Goal: Transaction & Acquisition: Book appointment/travel/reservation

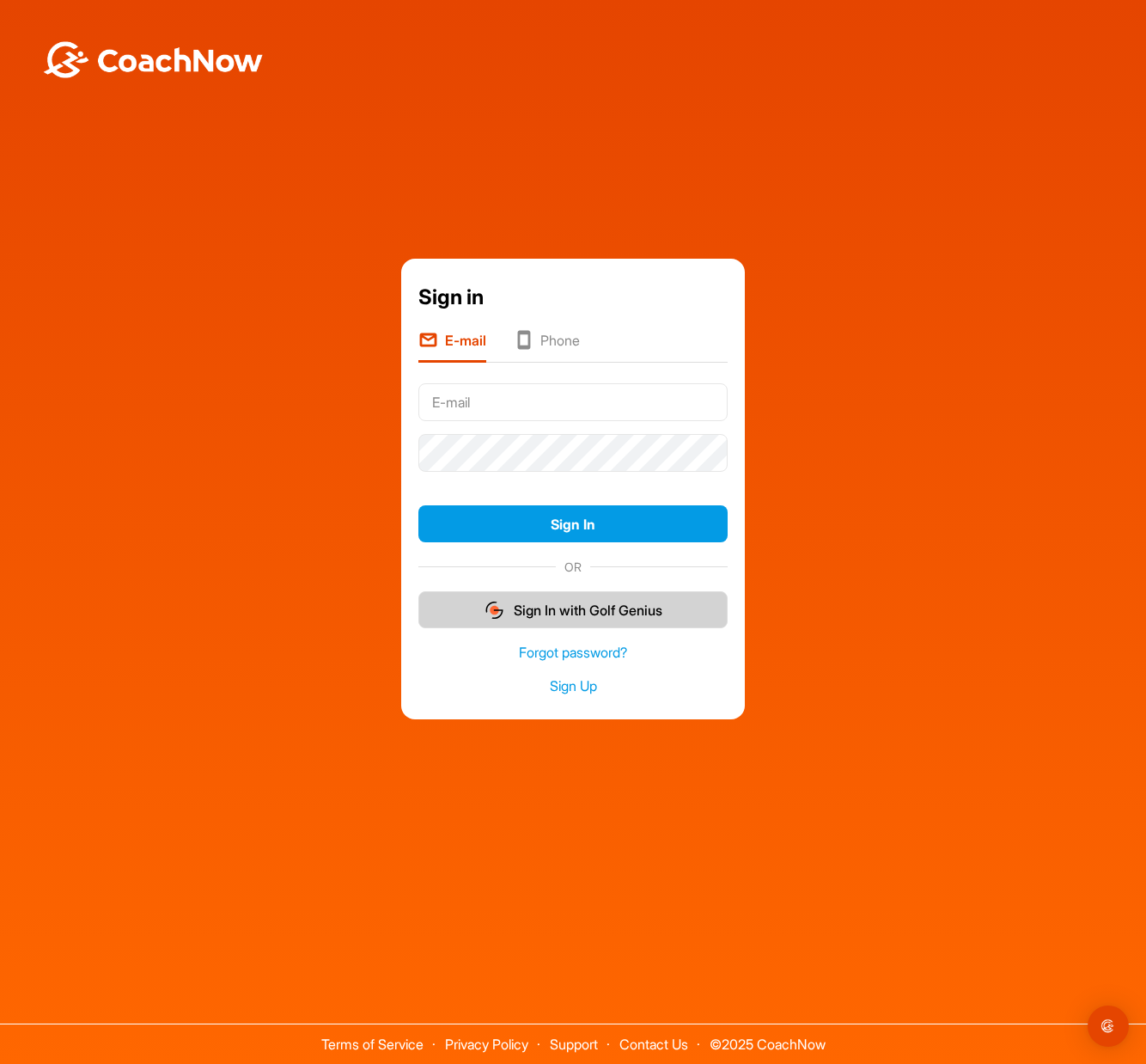
click at [640, 616] on button "Sign In with Golf Genius" at bounding box center [573, 609] width 309 height 37
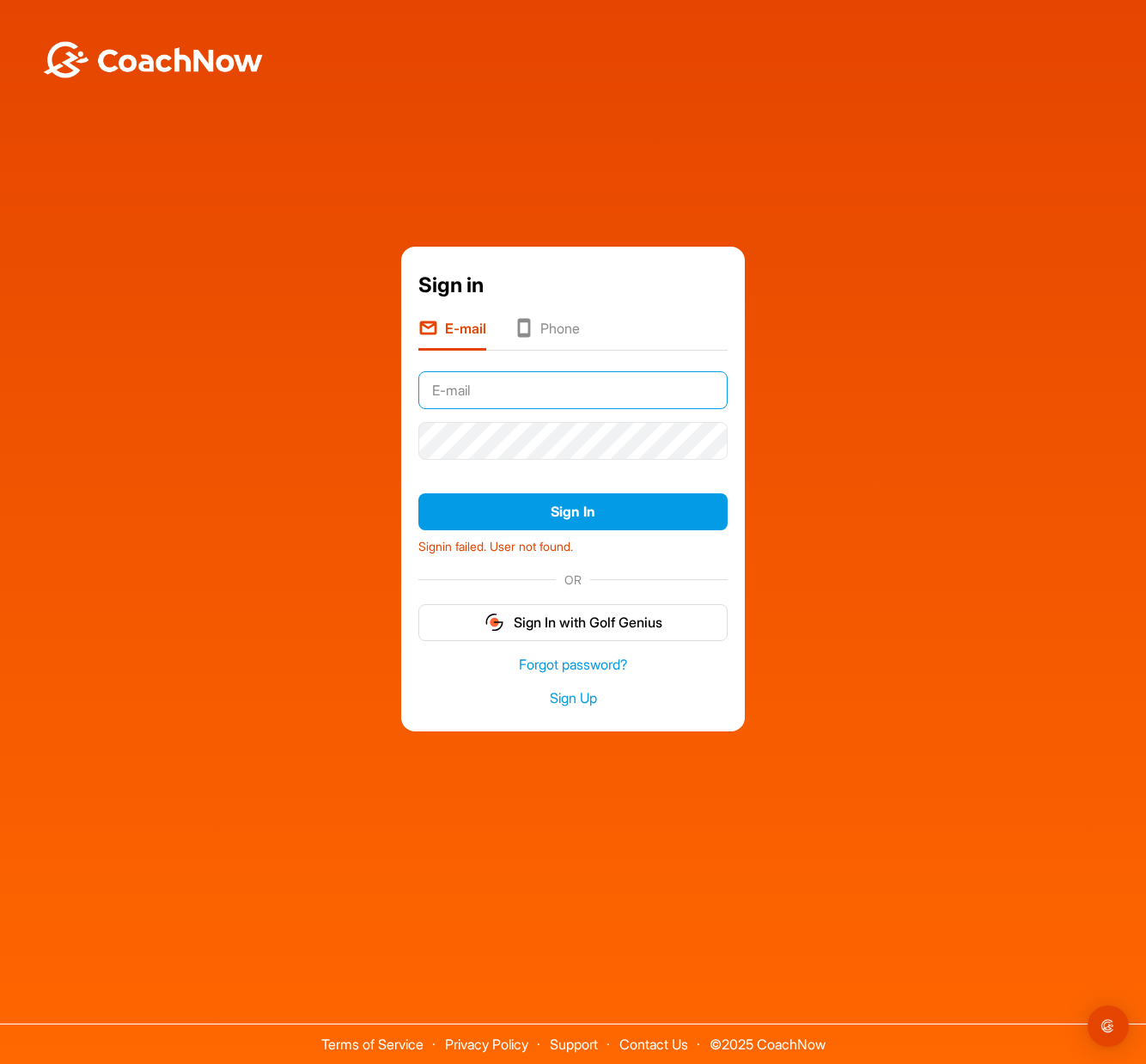
click at [564, 389] on input "text" at bounding box center [573, 390] width 309 height 38
type input "[EMAIL_ADDRESS][DOMAIN_NAME]"
drag, startPoint x: 702, startPoint y: 390, endPoint x: 203, endPoint y: 387, distance: 499.0
click at [206, 386] on div "Sign in E-mail Phone [EMAIL_ADDRESS][DOMAIN_NAME] Sign In Signin failed. User n…" at bounding box center [573, 489] width 1129 height 484
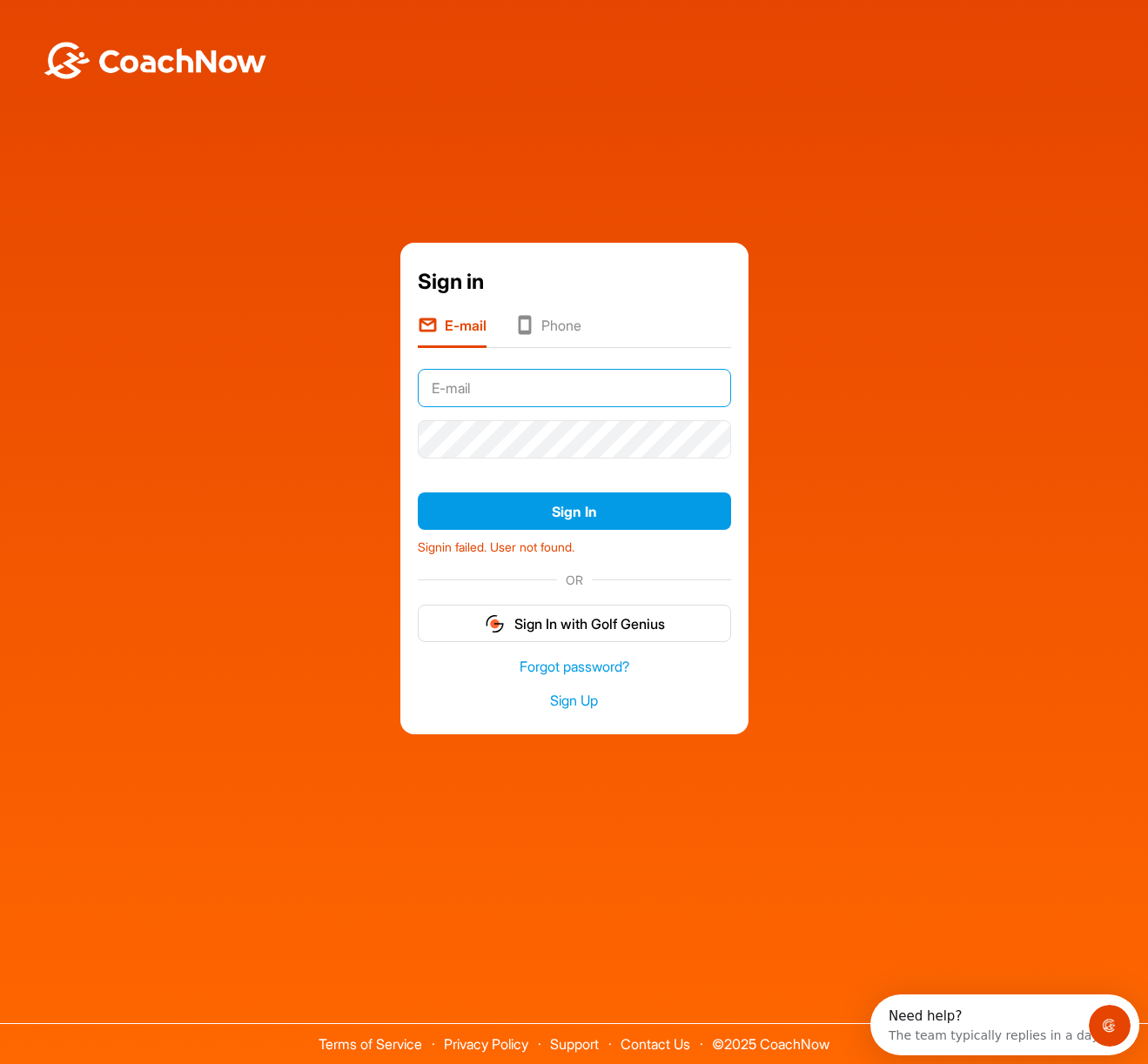
click at [541, 392] on input "text" at bounding box center [574, 388] width 313 height 38
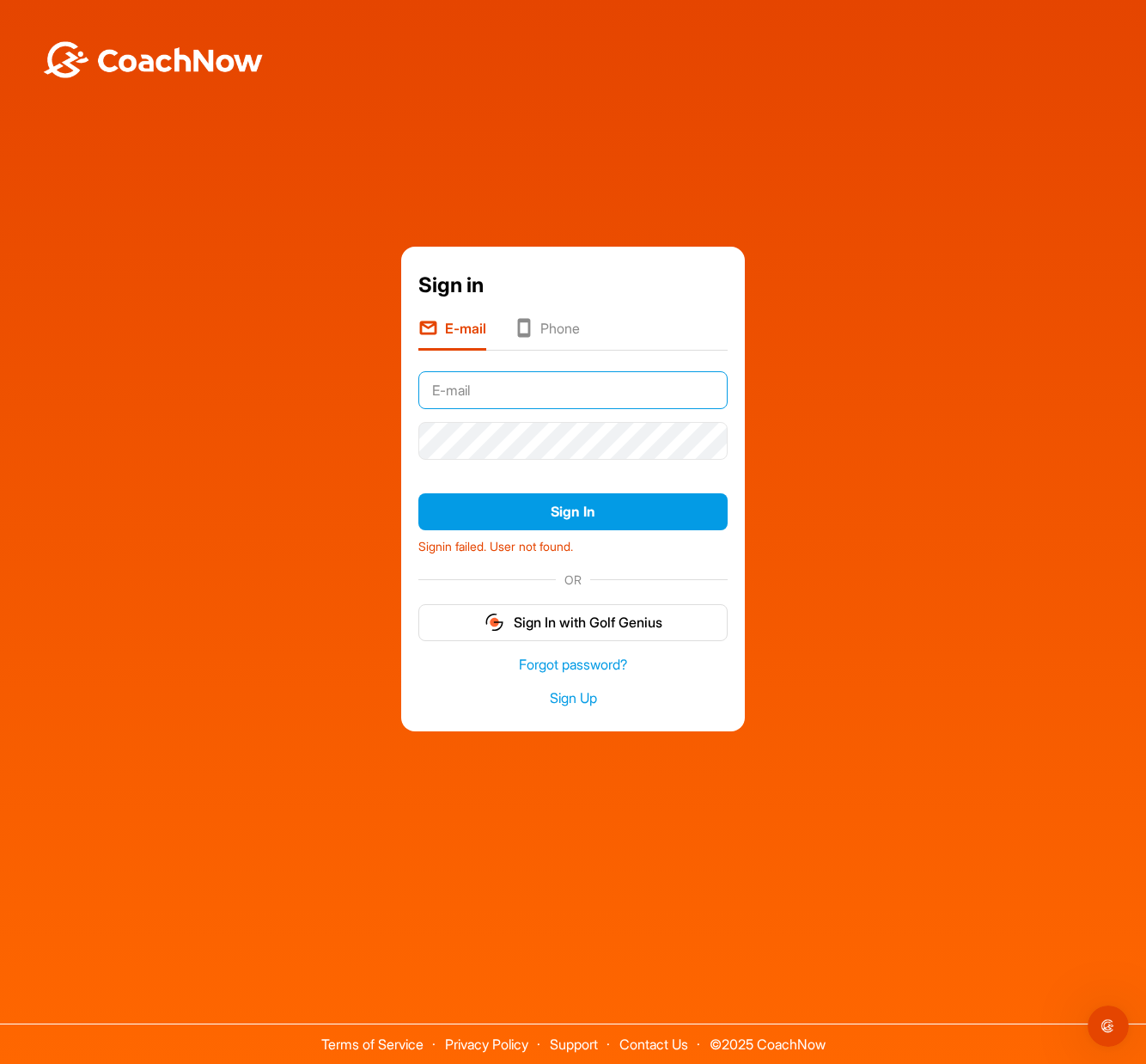
type input "[PERSON_NAME][EMAIL_ADDRESS][DOMAIN_NAME]"
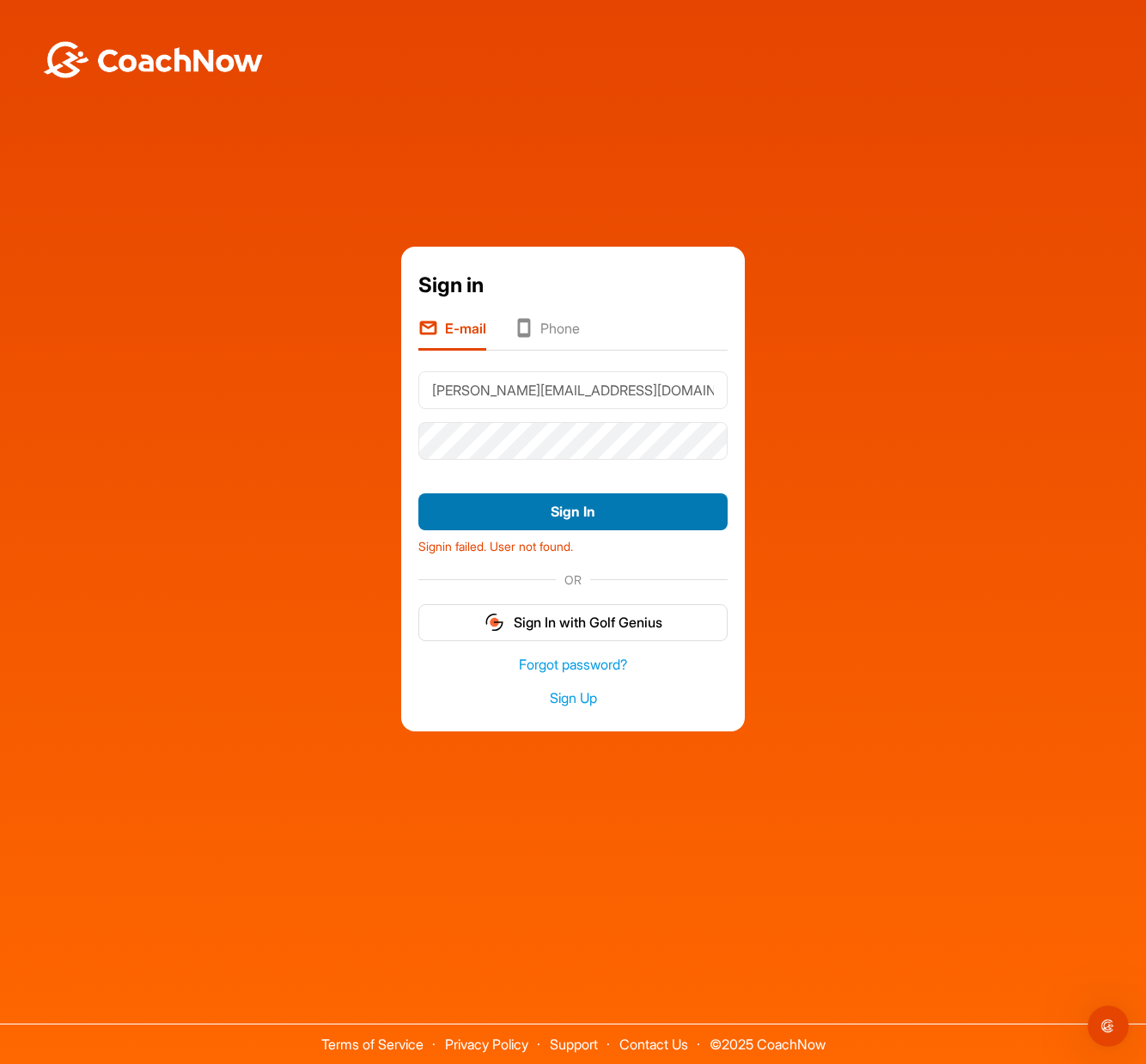
click at [543, 518] on button "Sign In" at bounding box center [573, 511] width 309 height 37
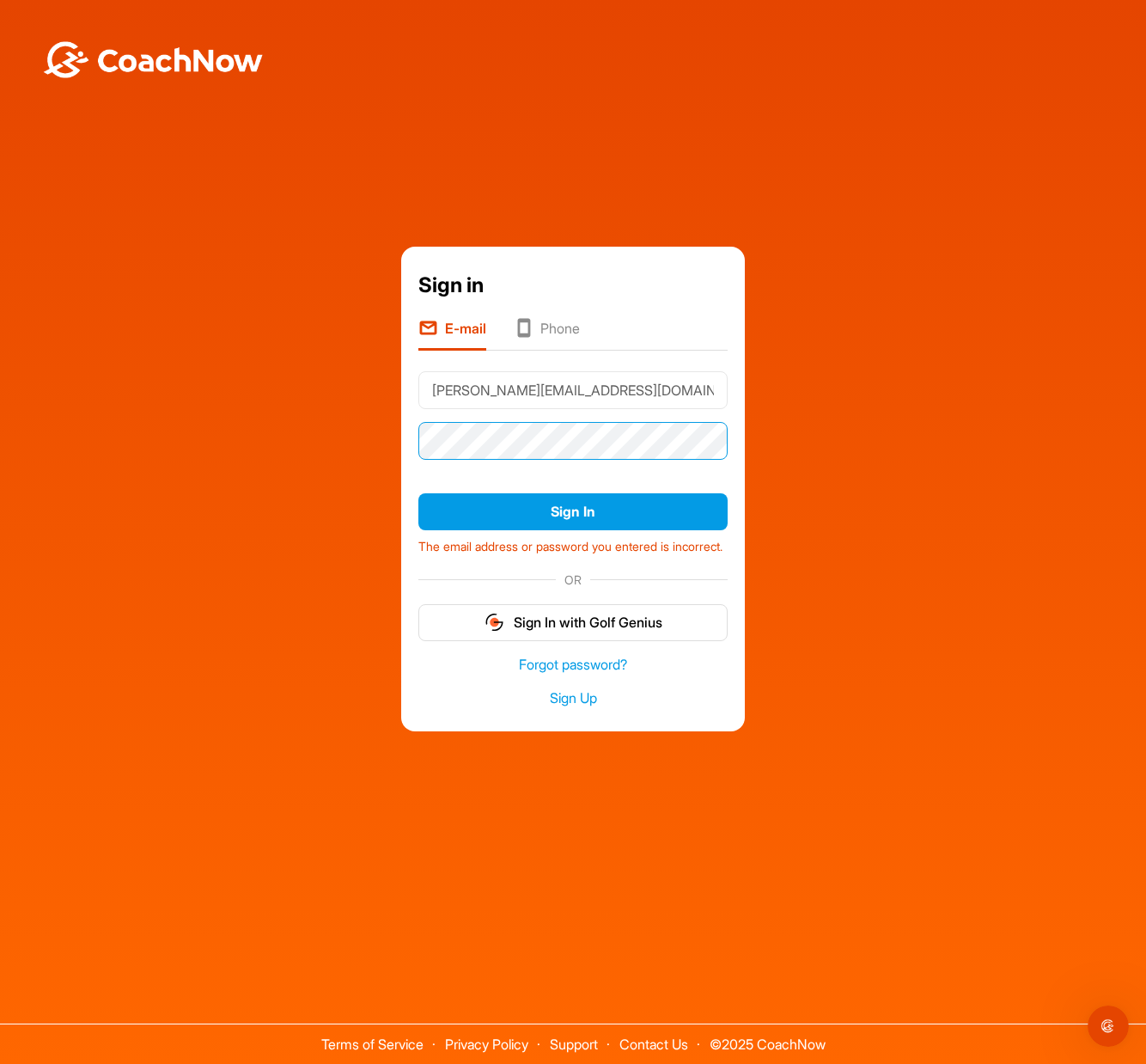
click at [418, 493] on button "Sign In" at bounding box center [573, 511] width 309 height 37
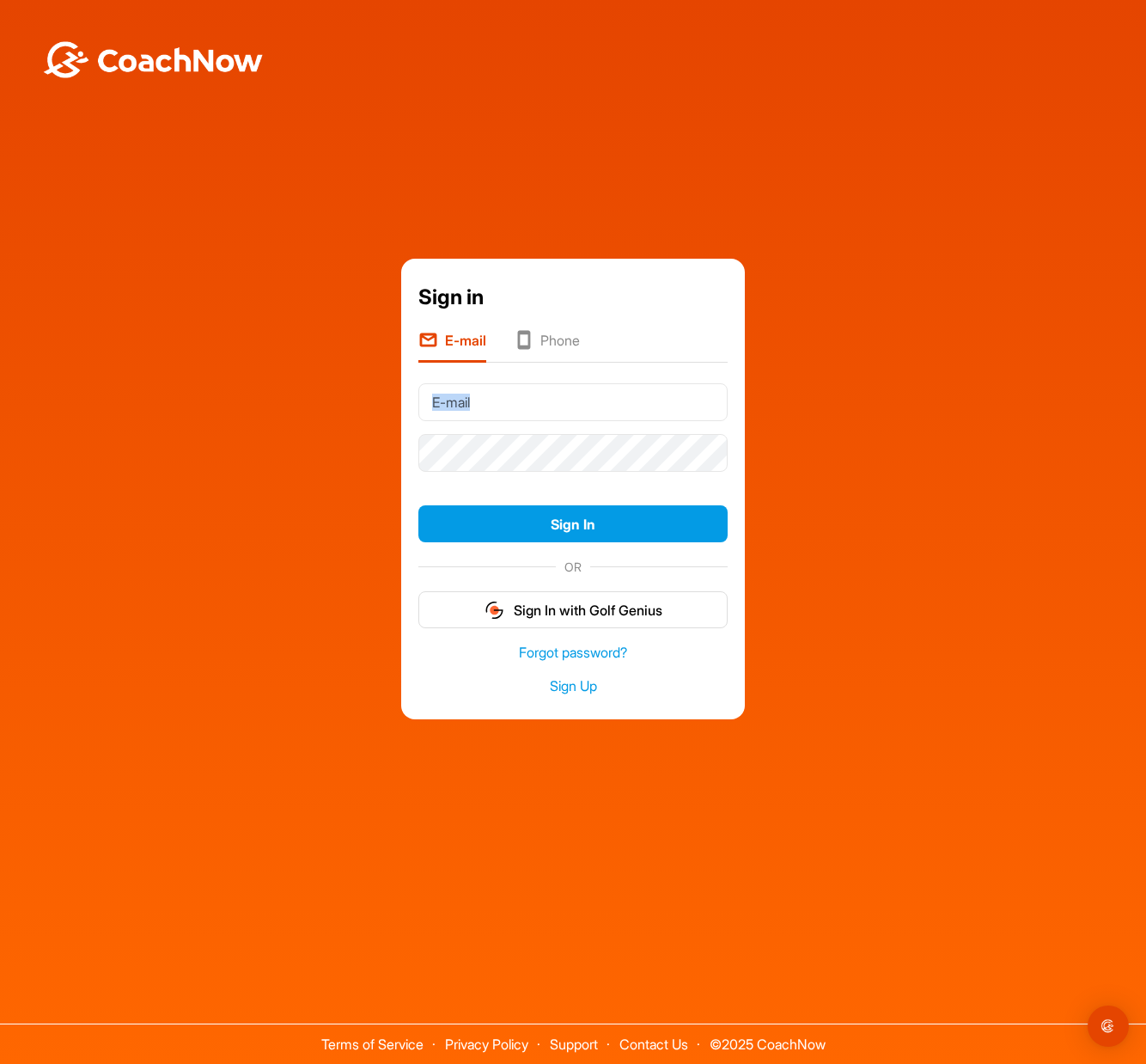
drag, startPoint x: 520, startPoint y: 428, endPoint x: 523, endPoint y: 408, distance: 20.2
click at [520, 423] on form "Sign In OR Sign In with Golf Genius" at bounding box center [573, 503] width 309 height 252
click at [523, 407] on input "text" at bounding box center [573, 402] width 309 height 38
type input "greg.griffin0918@gmail.com"
click at [418, 505] on button "Sign In" at bounding box center [573, 523] width 309 height 37
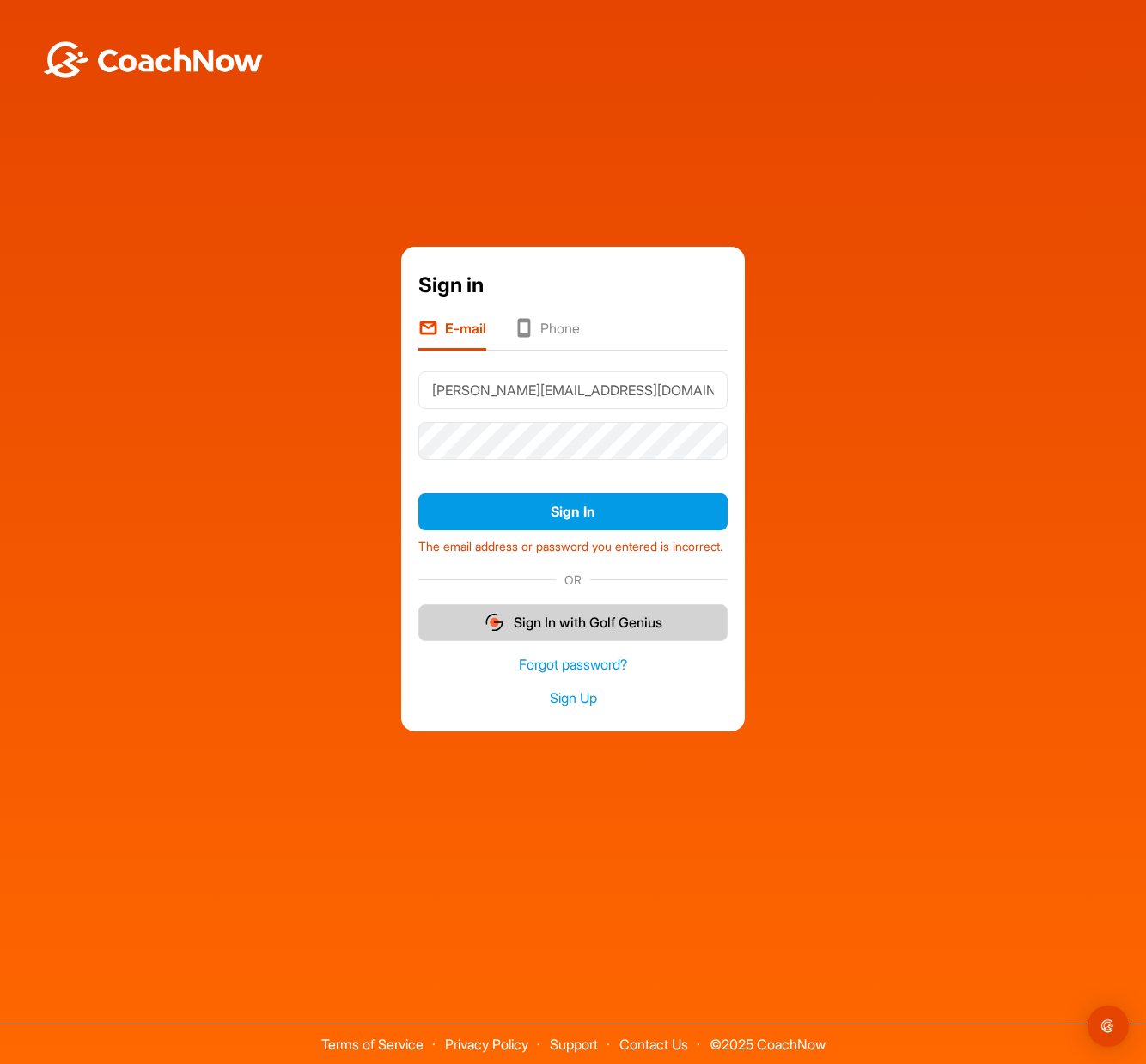
click at [610, 628] on button "Sign In with Golf Genius" at bounding box center [573, 622] width 309 height 37
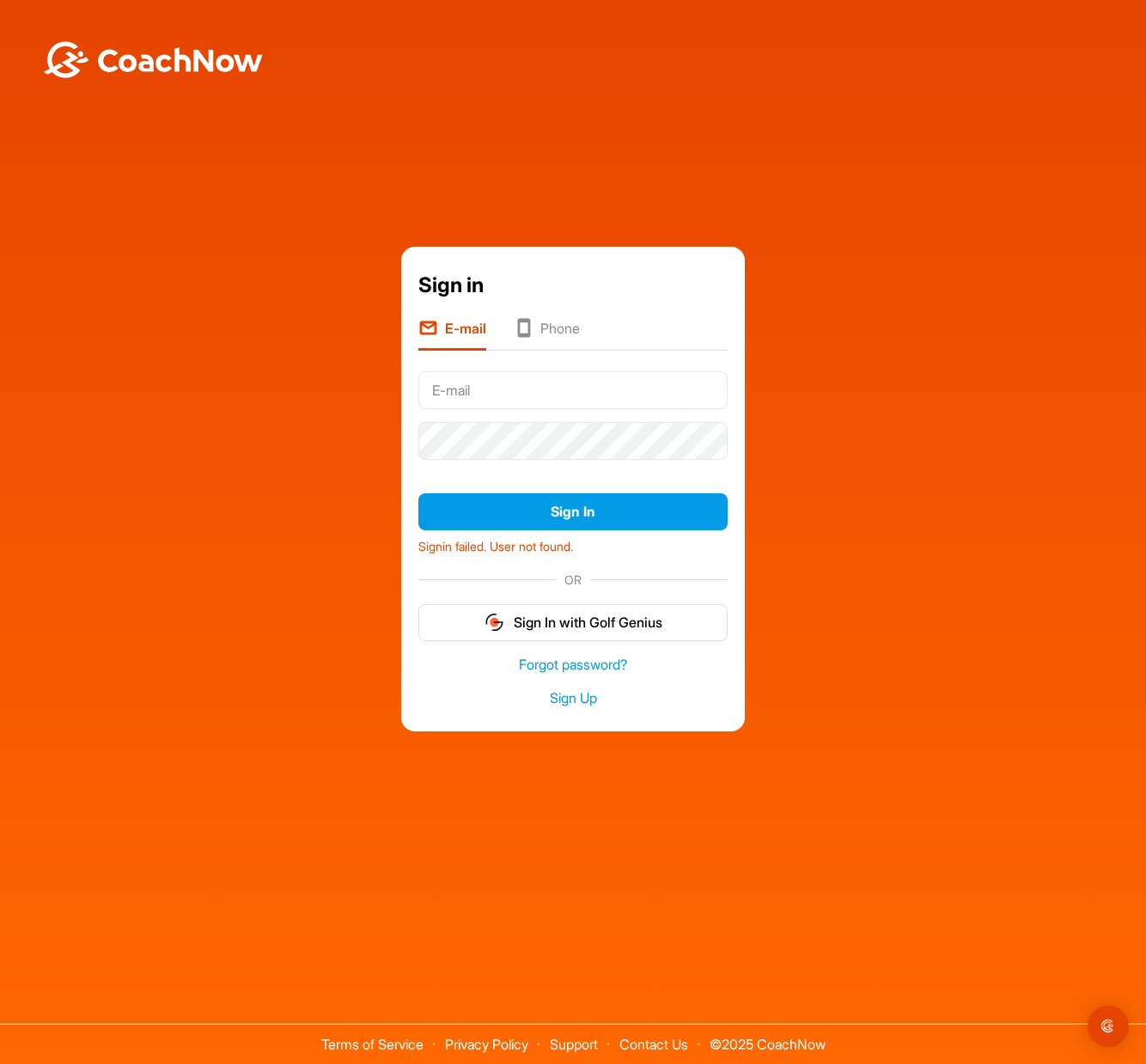
click at [475, 387] on input "text" at bounding box center [573, 390] width 309 height 38
type input "[PERSON_NAME][EMAIL_ADDRESS][DOMAIN_NAME]"
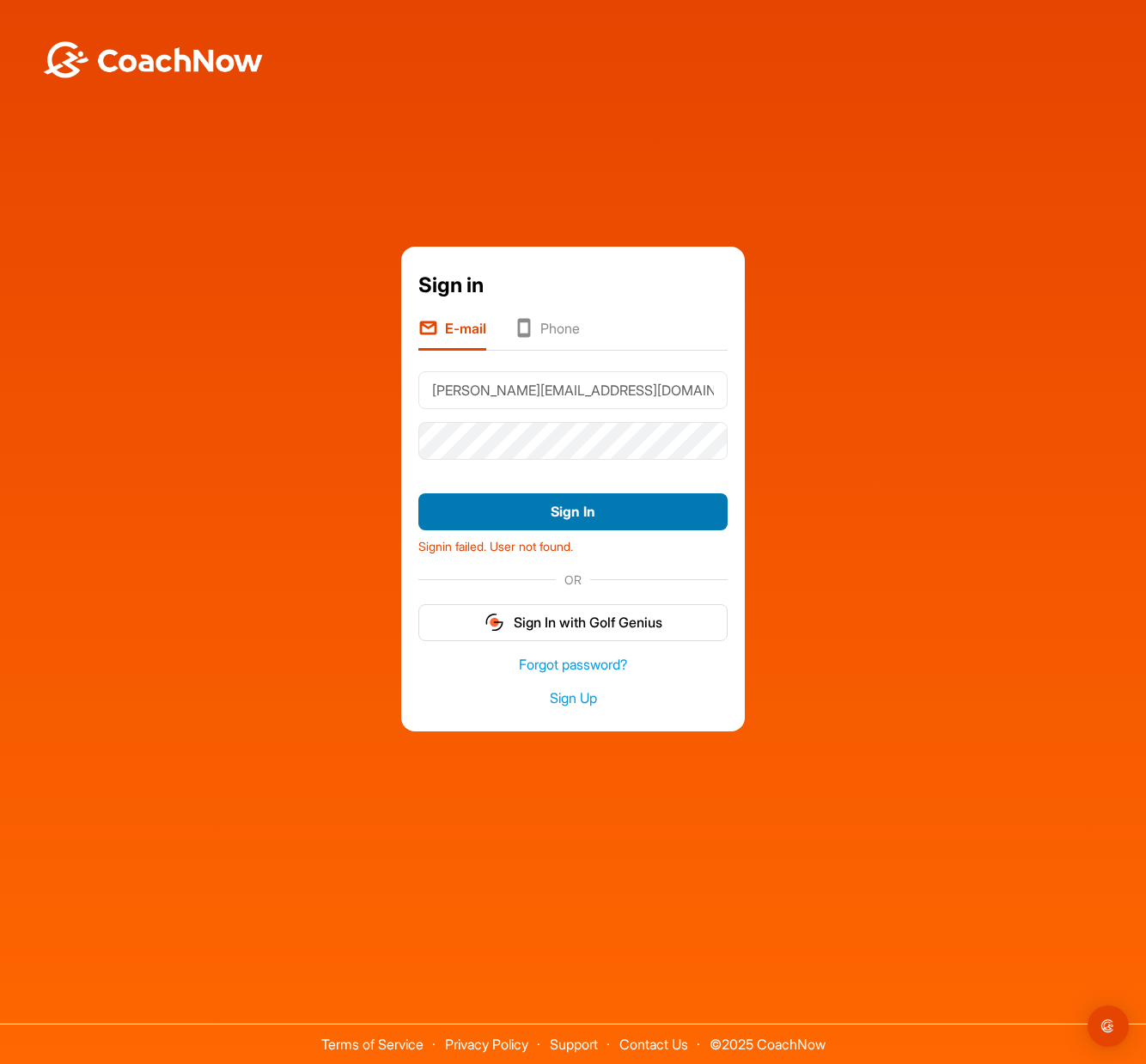
click at [577, 510] on button "Sign In" at bounding box center [573, 511] width 309 height 37
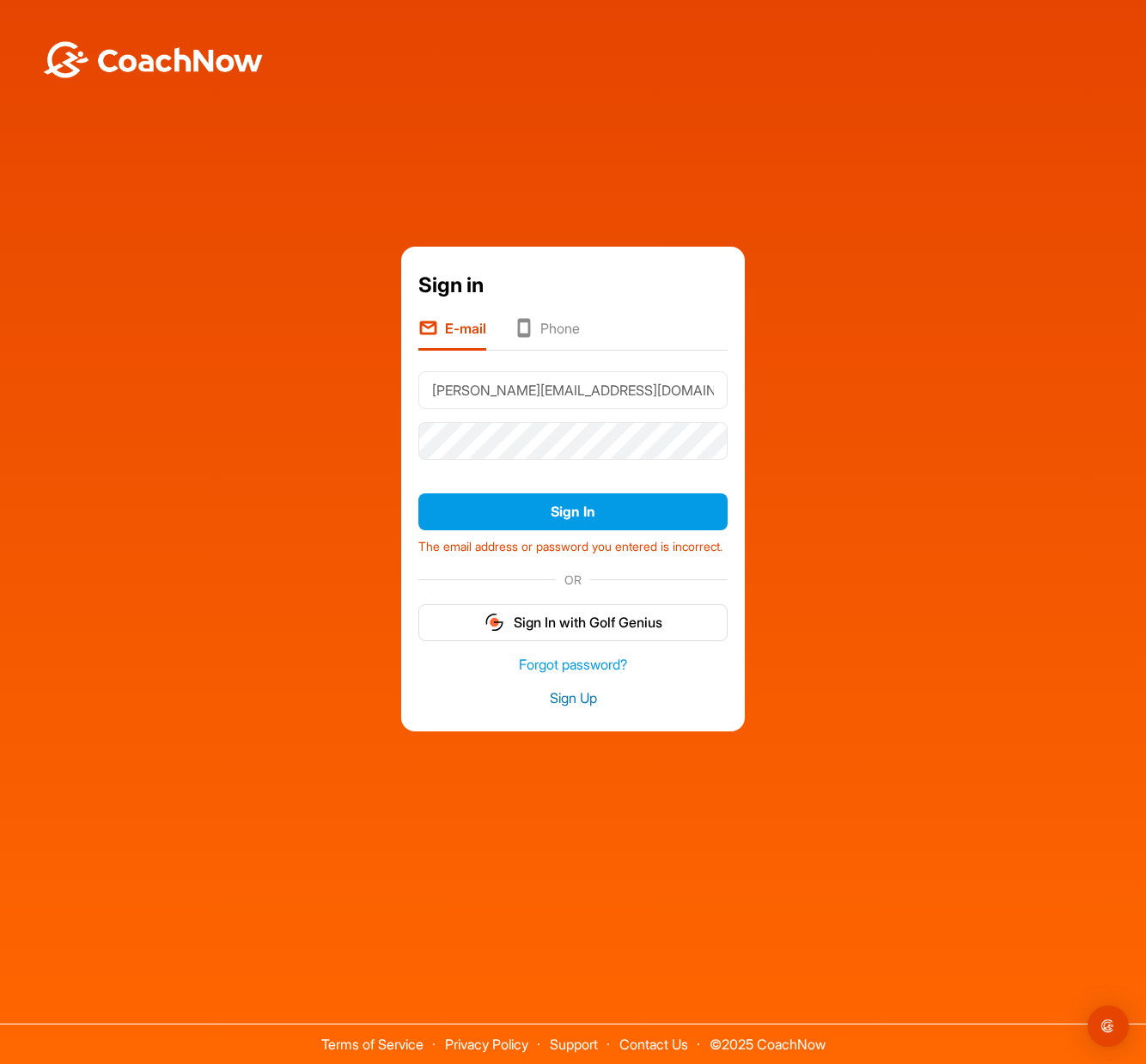
click at [573, 708] on link "Sign Up" at bounding box center [573, 698] width 309 height 20
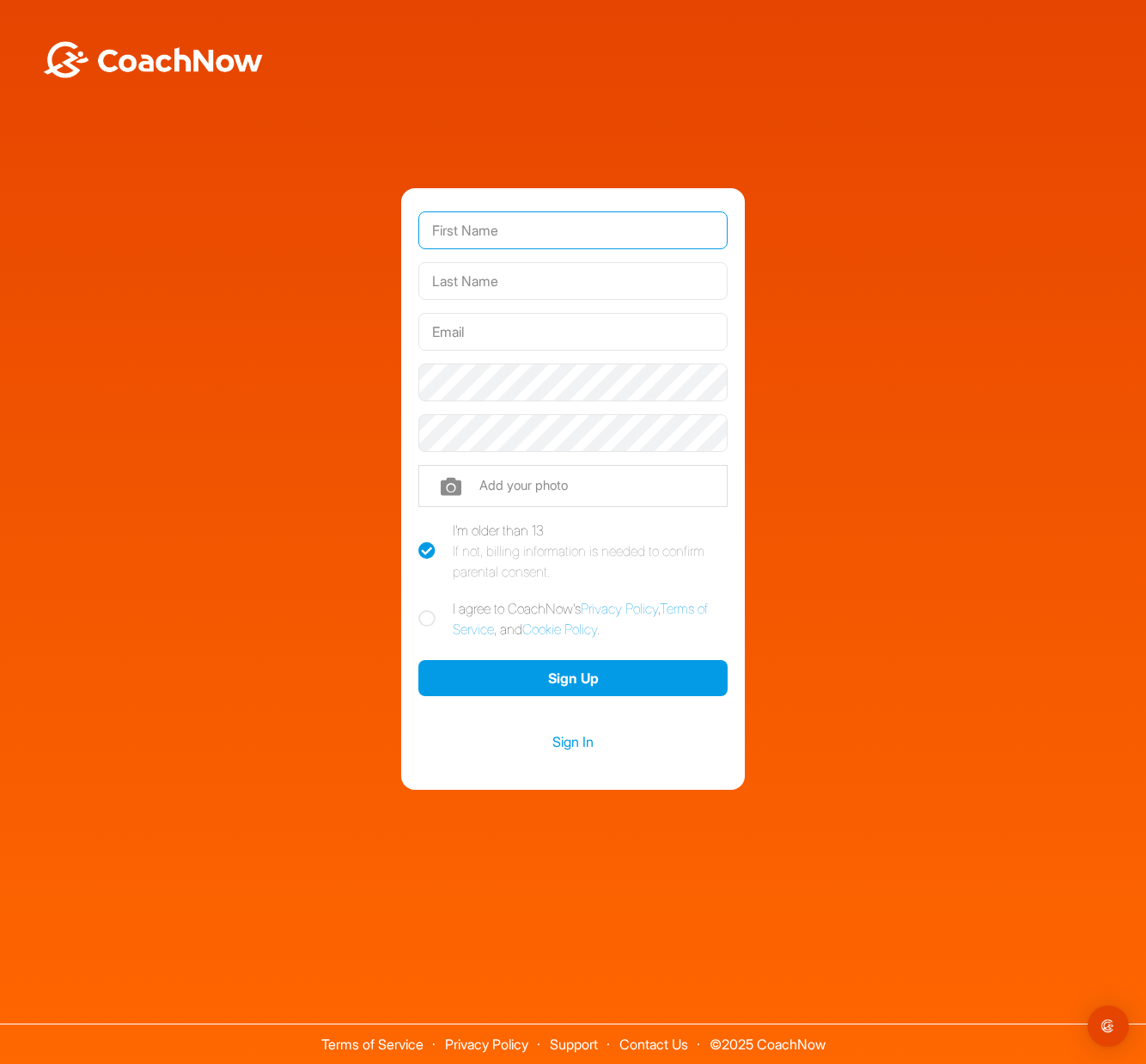
click at [565, 230] on input "text" at bounding box center [573, 230] width 309 height 38
type input "Greg"
type input "Griffin"
click at [543, 329] on input "text" at bounding box center [573, 331] width 309 height 38
type input "[PERSON_NAME][EMAIL_ADDRESS][DOMAIN_NAME]"
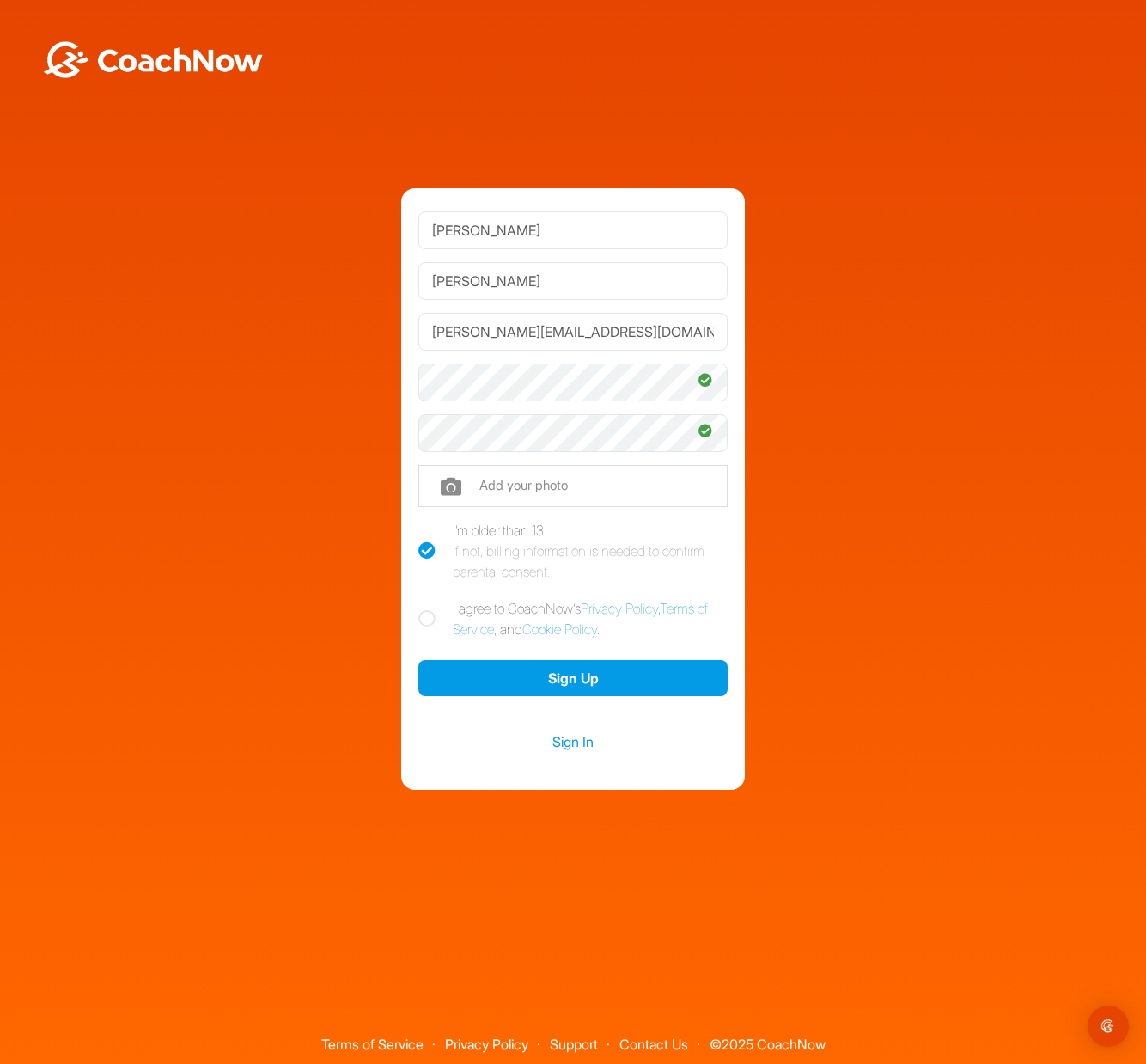
drag, startPoint x: 405, startPoint y: 610, endPoint x: 424, endPoint y: 608, distance: 19.1
click at [406, 609] on div "Greg Griffin greg.griffin0918@gmail.com Phone +1 Phone Number (so your coach ca…" at bounding box center [573, 489] width 343 height 602
click at [432, 611] on icon at bounding box center [426, 618] width 17 height 17
click at [430, 609] on input "I agree to CoachNow's Privacy Policy , Terms of Service , and Cookie Policy ." at bounding box center [424, 603] width 11 height 11
checkbox input "true"
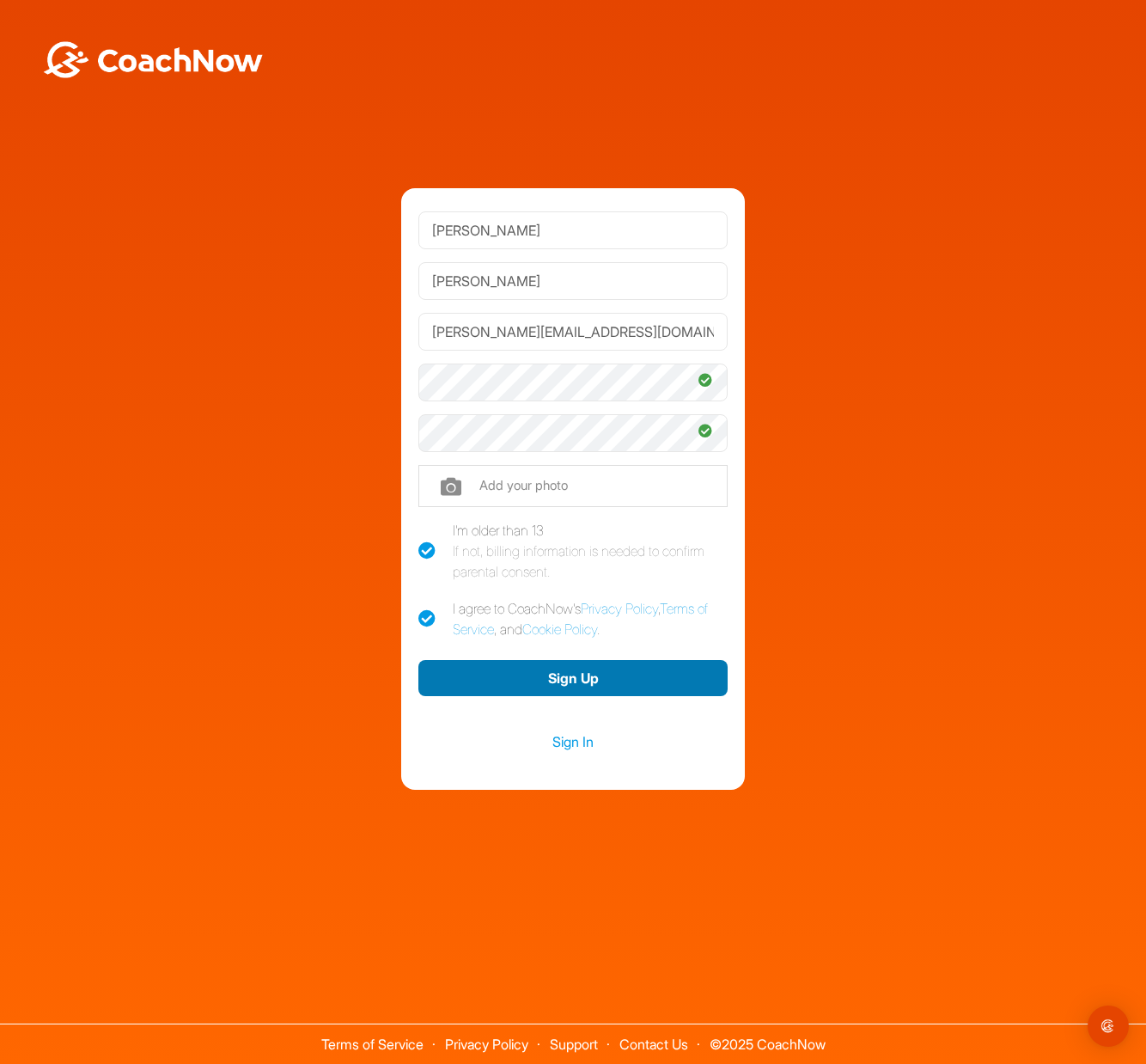
click at [579, 686] on button "Sign Up" at bounding box center [573, 678] width 309 height 37
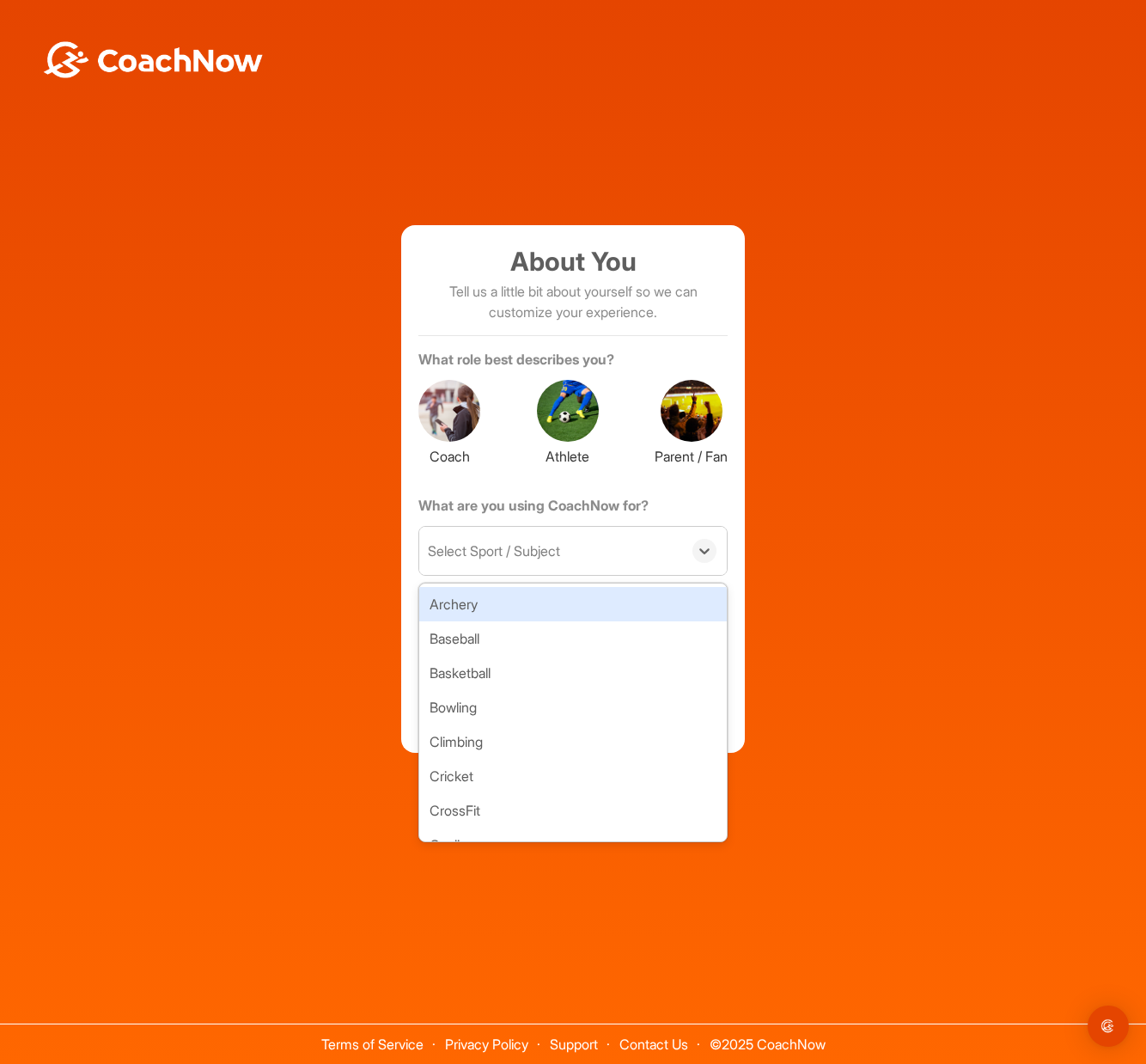
click at [569, 561] on div "Select Sport / Subject" at bounding box center [550, 550] width 263 height 48
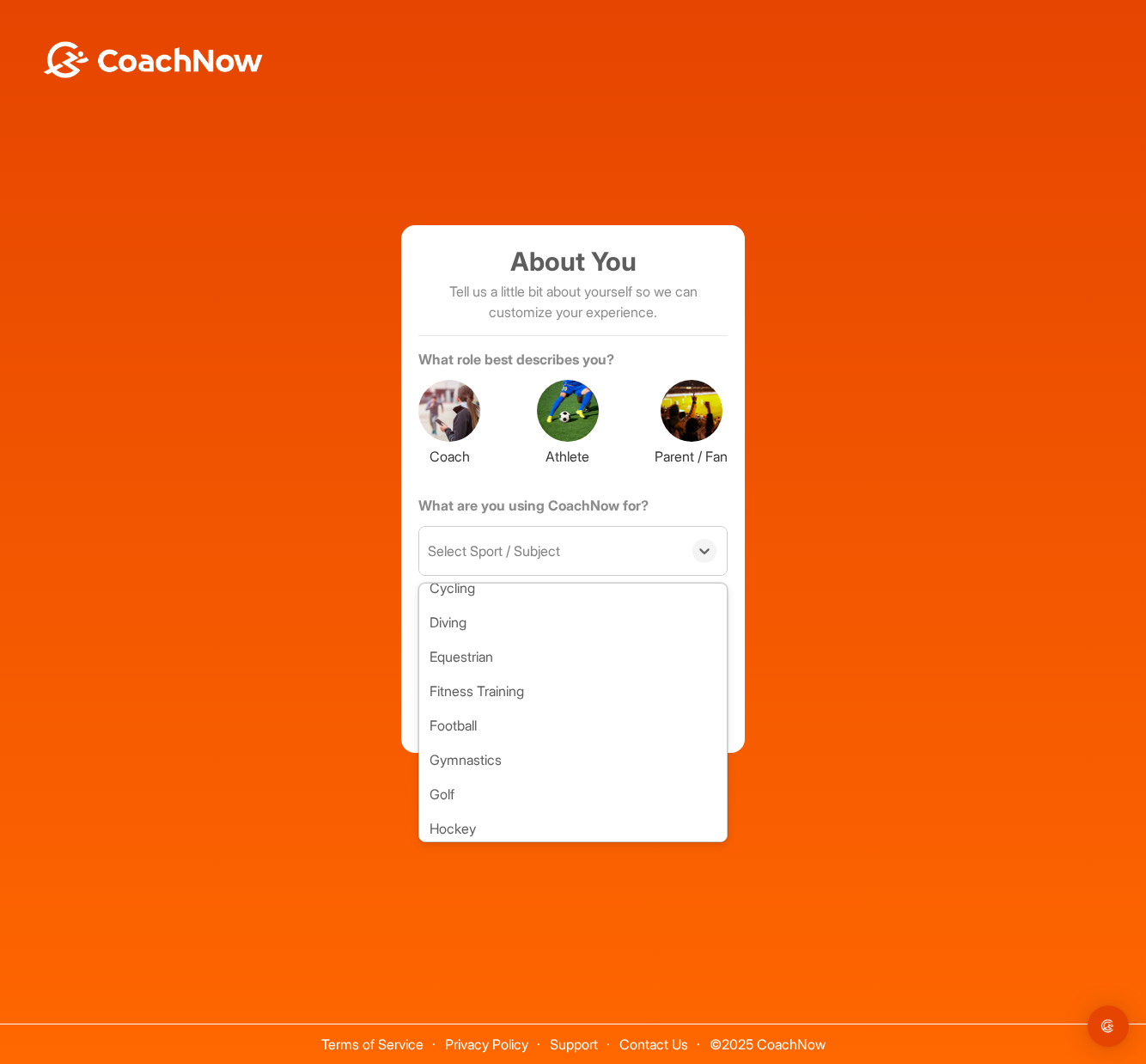
scroll to position [257, 0]
click at [513, 788] on div "Golf" at bounding box center [573, 793] width 308 height 34
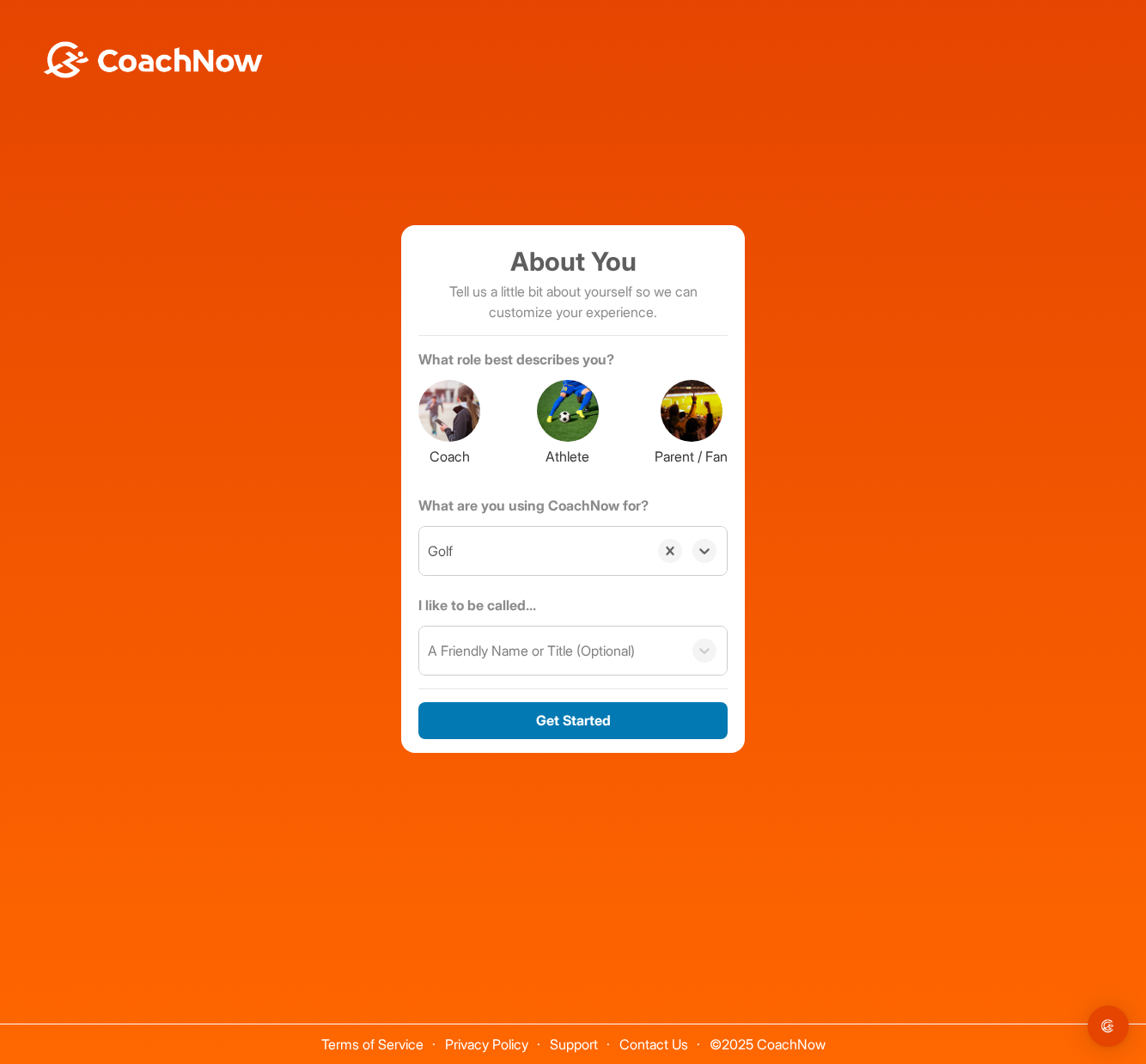
click at [569, 716] on button "Get Started" at bounding box center [573, 720] width 309 height 37
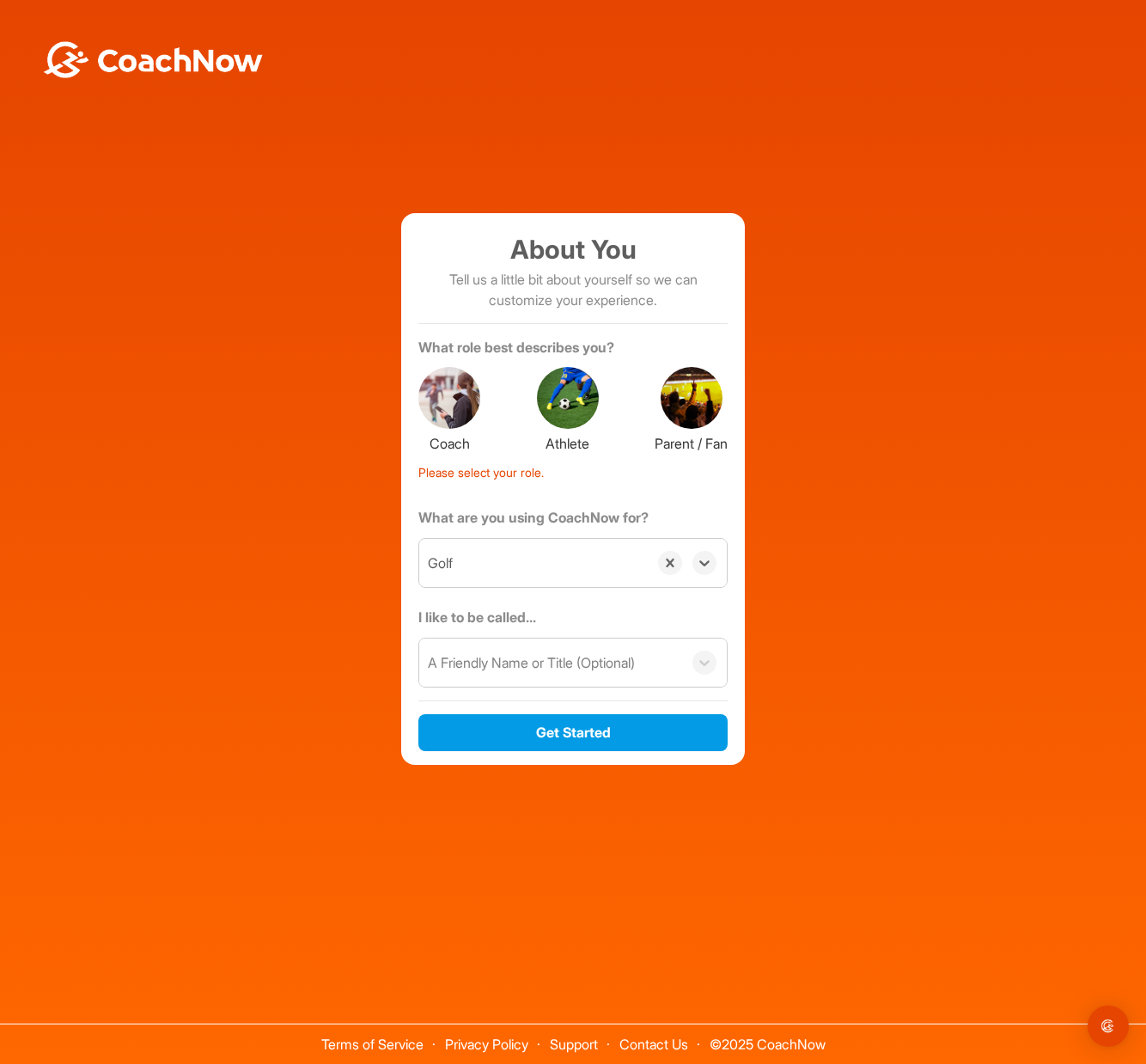
click at [563, 402] on div at bounding box center [568, 397] width 61 height 61
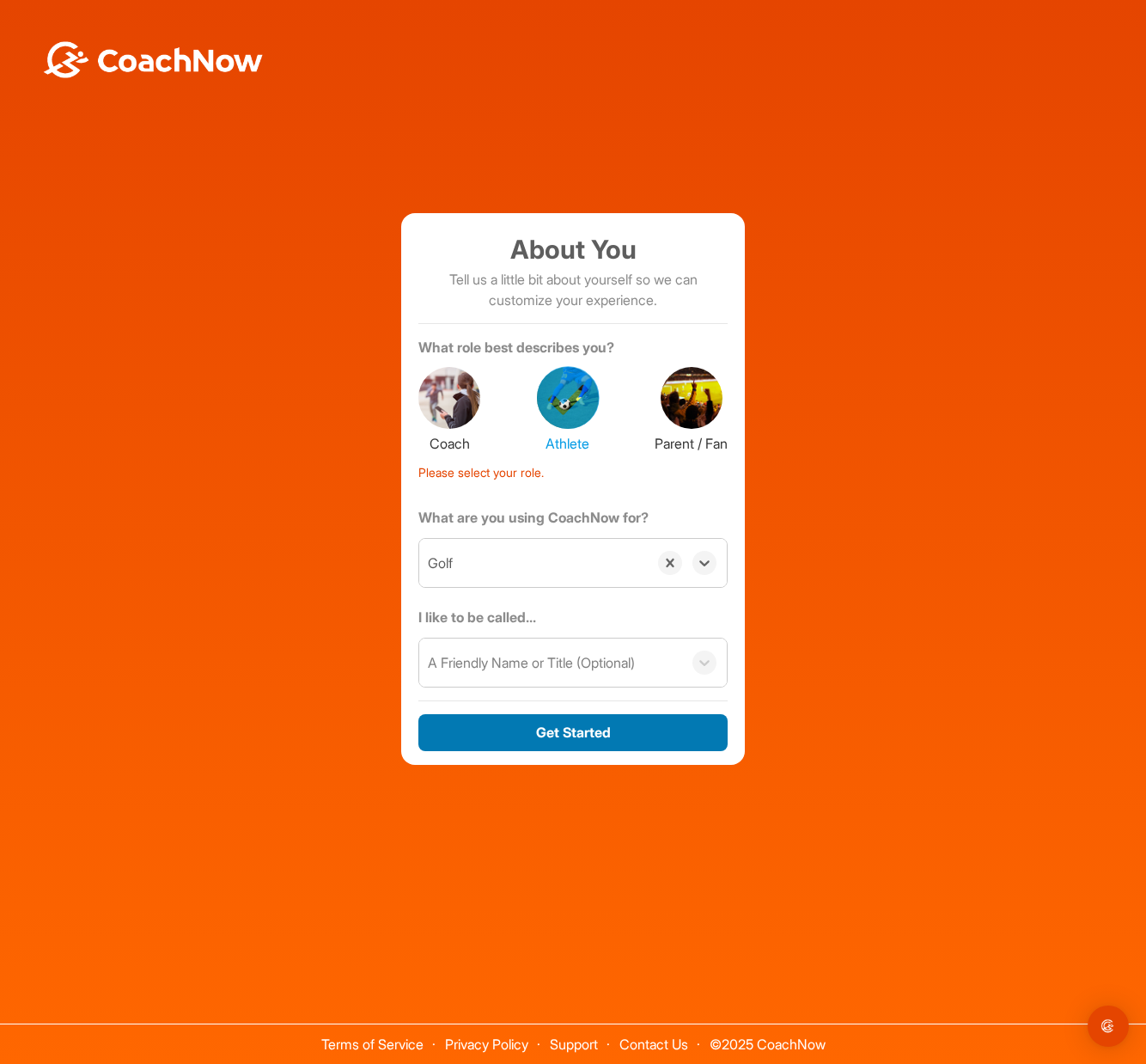
click at [582, 739] on button "Get Started" at bounding box center [573, 732] width 309 height 37
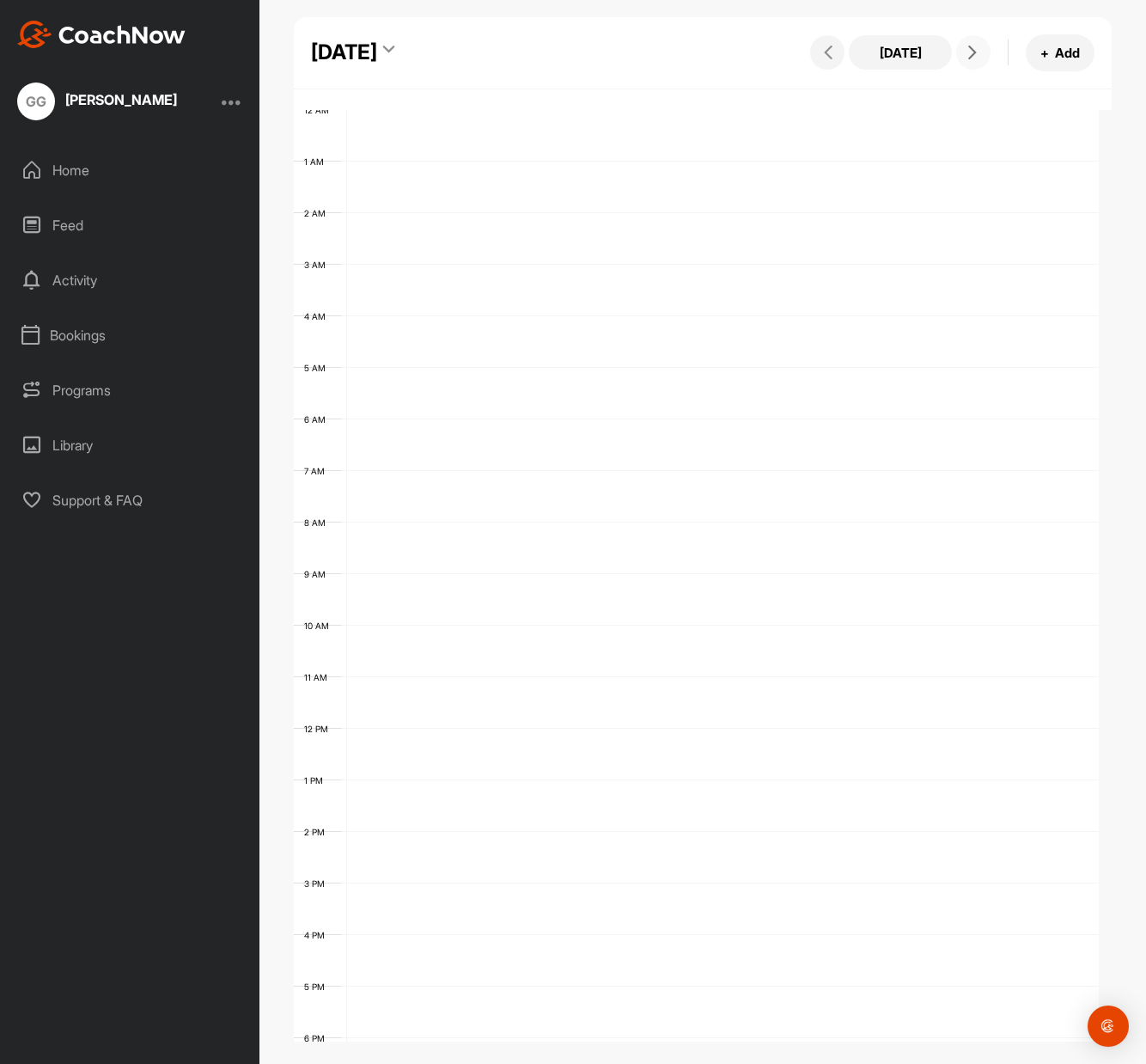
click at [980, 57] on span at bounding box center [973, 51] width 21 height 14
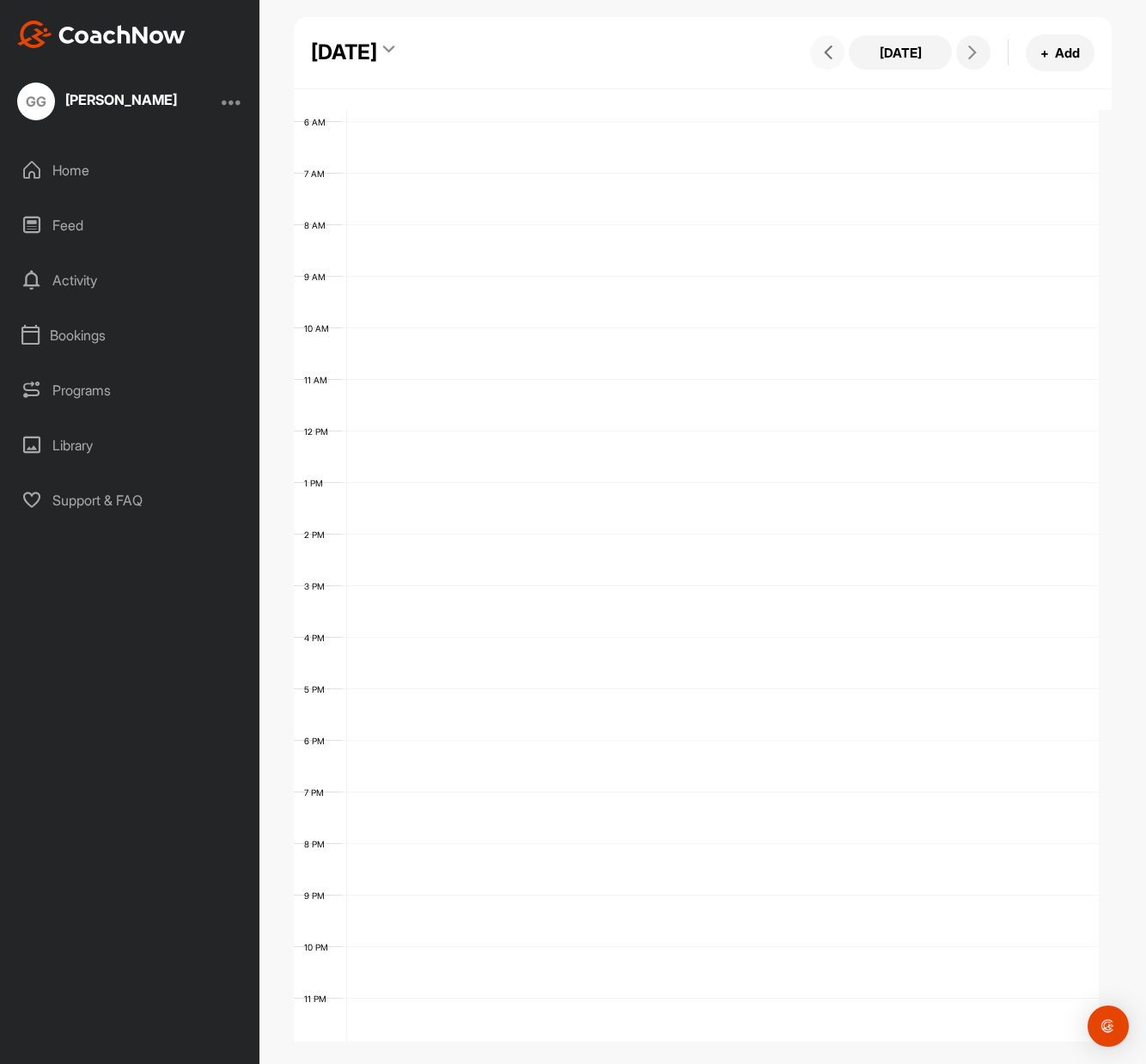
click at [830, 52] on icon at bounding box center [827, 51] width 14 height 14
click at [396, 434] on td at bounding box center [722, 448] width 751 height 51
click at [438, 456] on td at bounding box center [722, 448] width 751 height 51
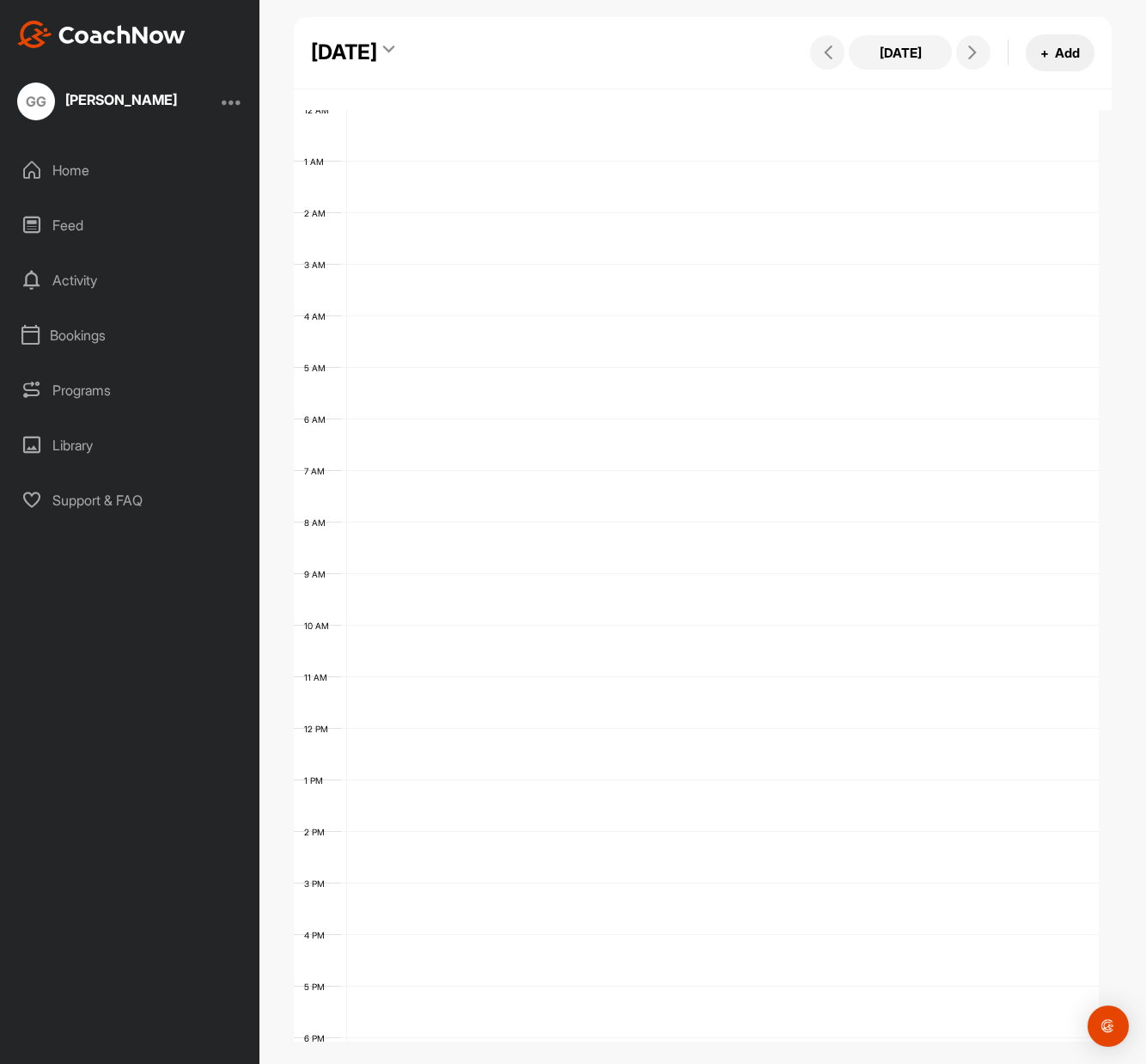
click at [1057, 53] on button "+ Add" at bounding box center [1060, 52] width 69 height 37
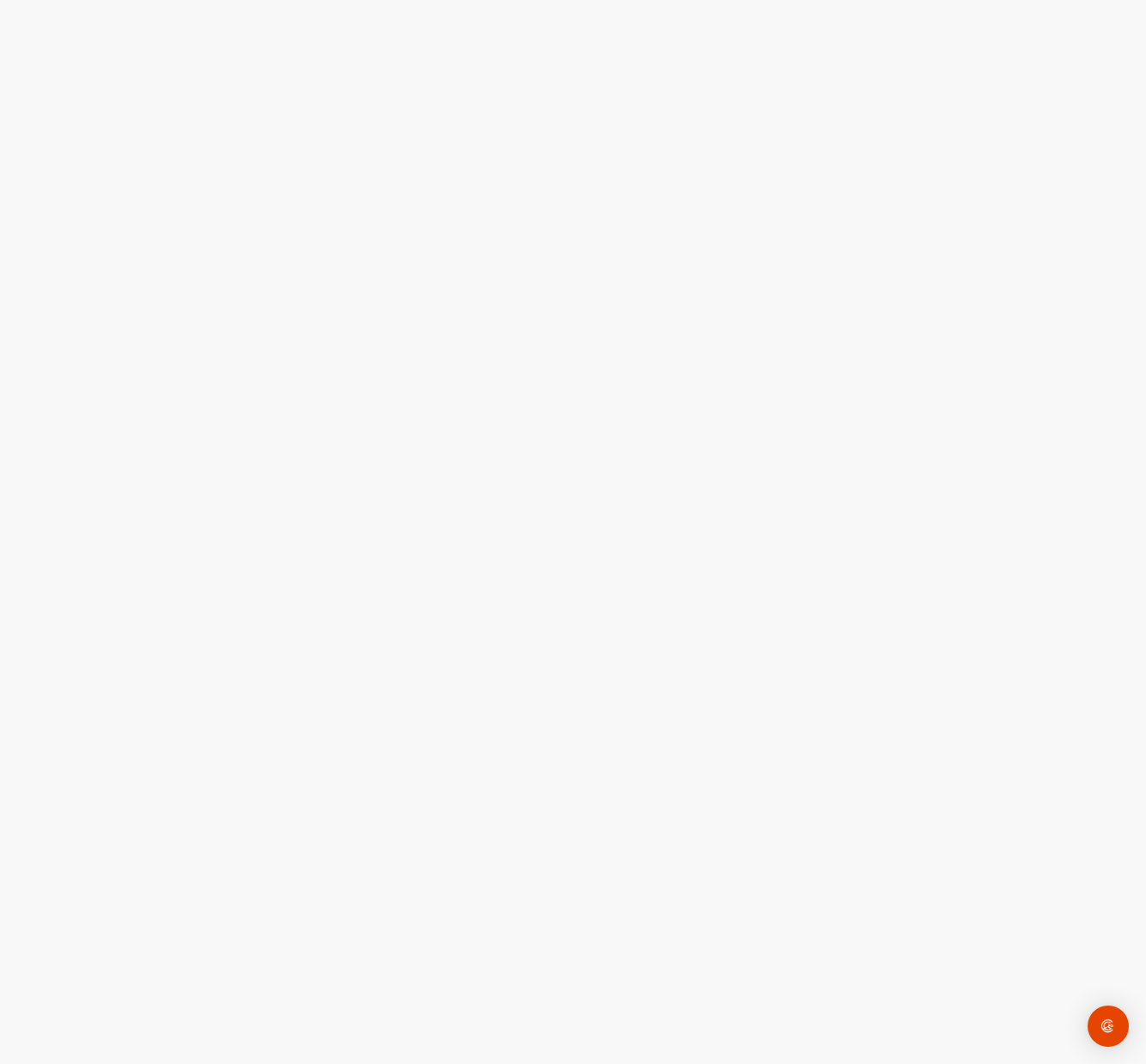
click at [657, 247] on div at bounding box center [573, 532] width 1146 height 1064
click at [1119, 1033] on div "Open Intercom Messenger" at bounding box center [1108, 1026] width 45 height 45
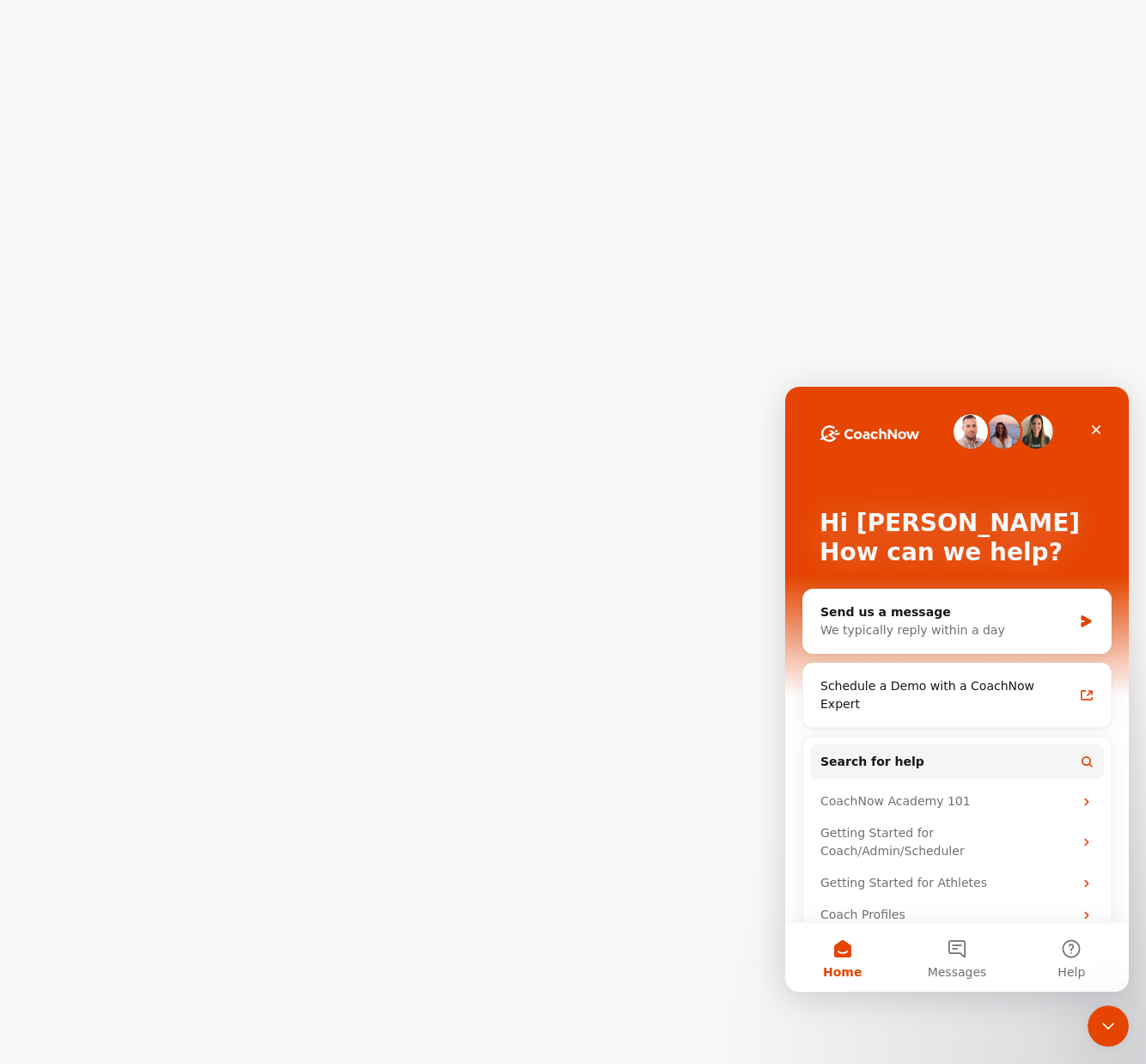
click at [1119, 1033] on div "Close Intercom Messenger" at bounding box center [1108, 1026] width 42 height 42
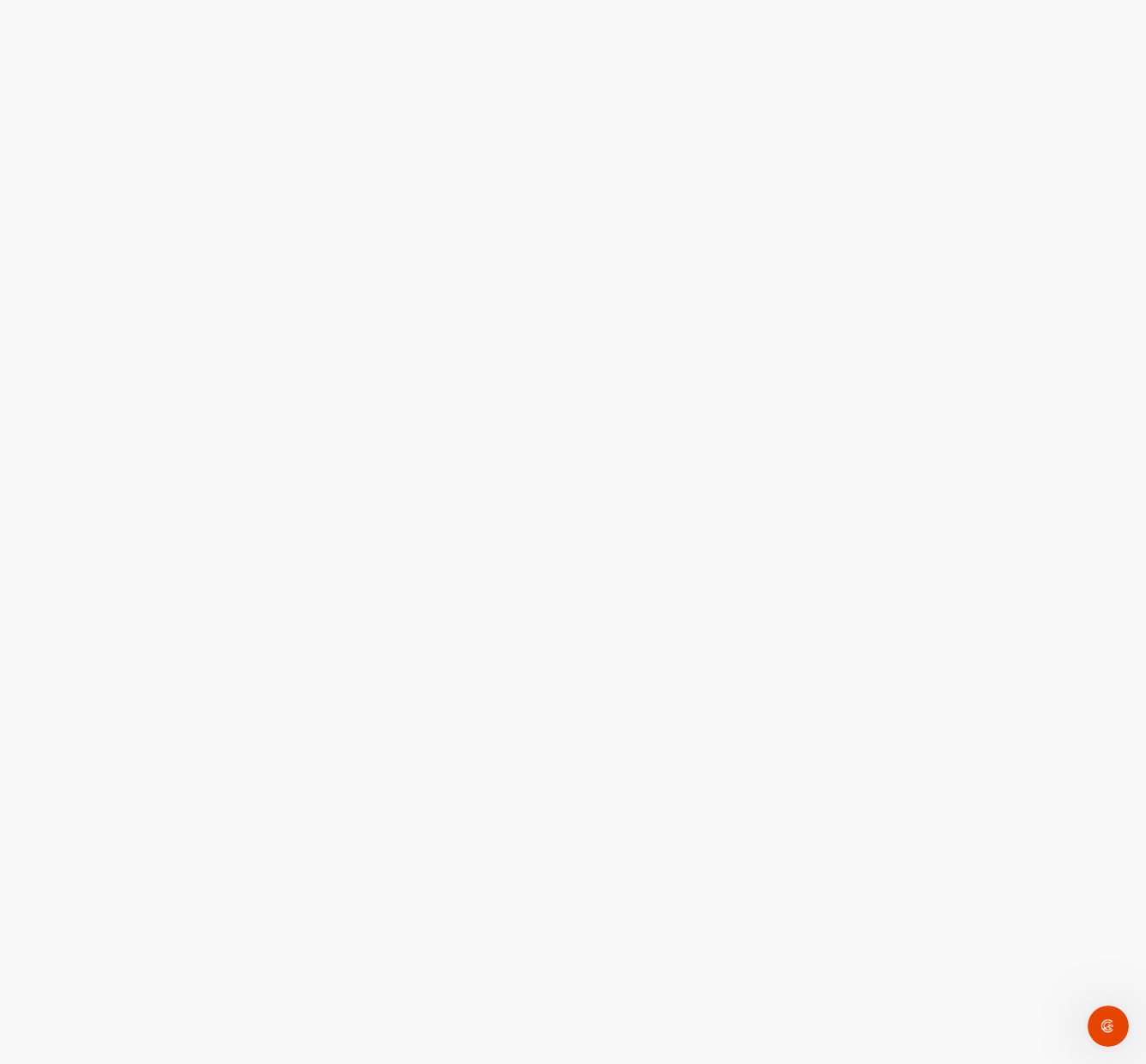
click at [1118, 1032] on div "Open Intercom Messenger" at bounding box center [1108, 1025] width 57 height 57
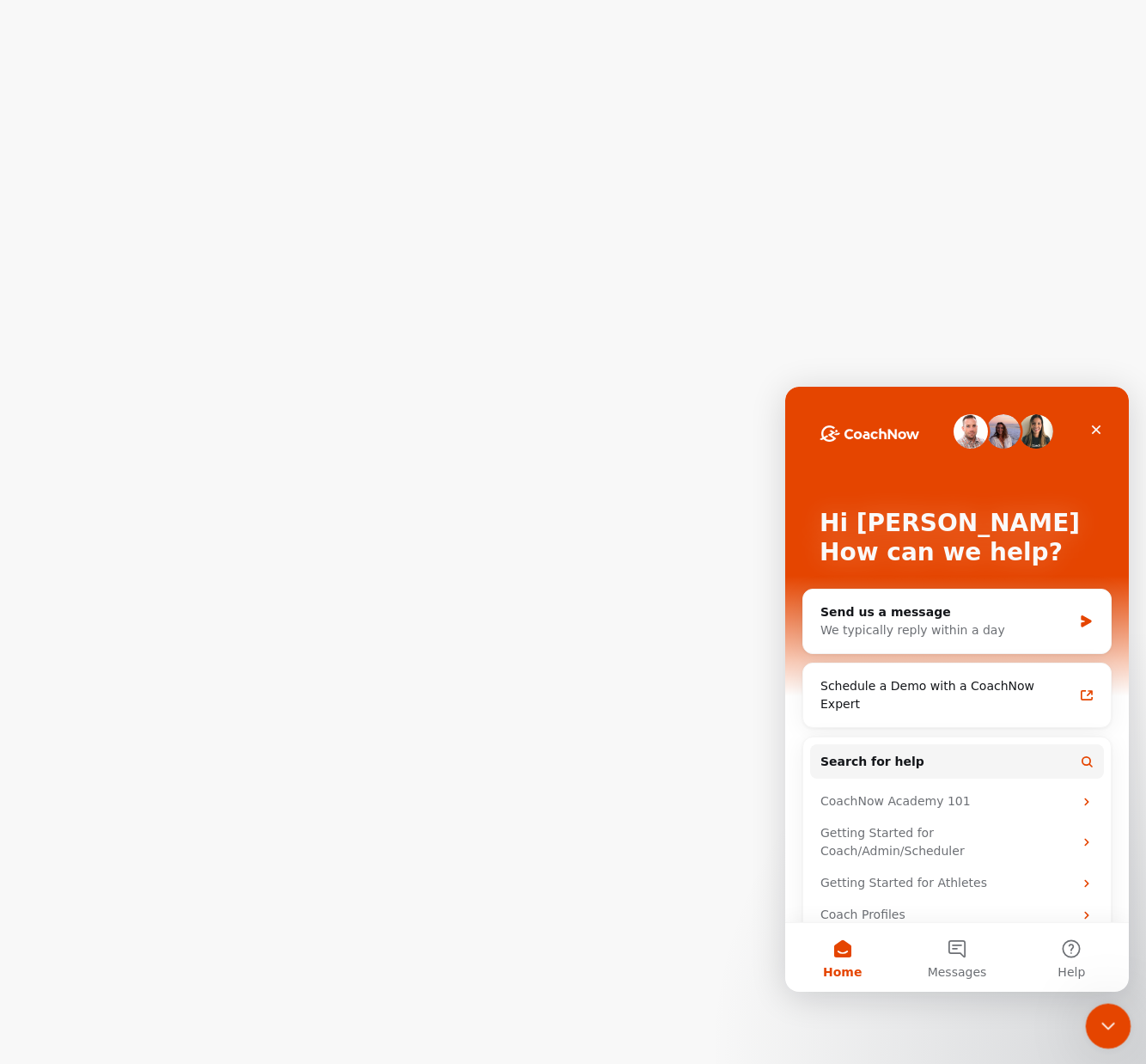
click at [1116, 1028] on div "Close Intercom Messenger" at bounding box center [1105, 1023] width 42 height 42
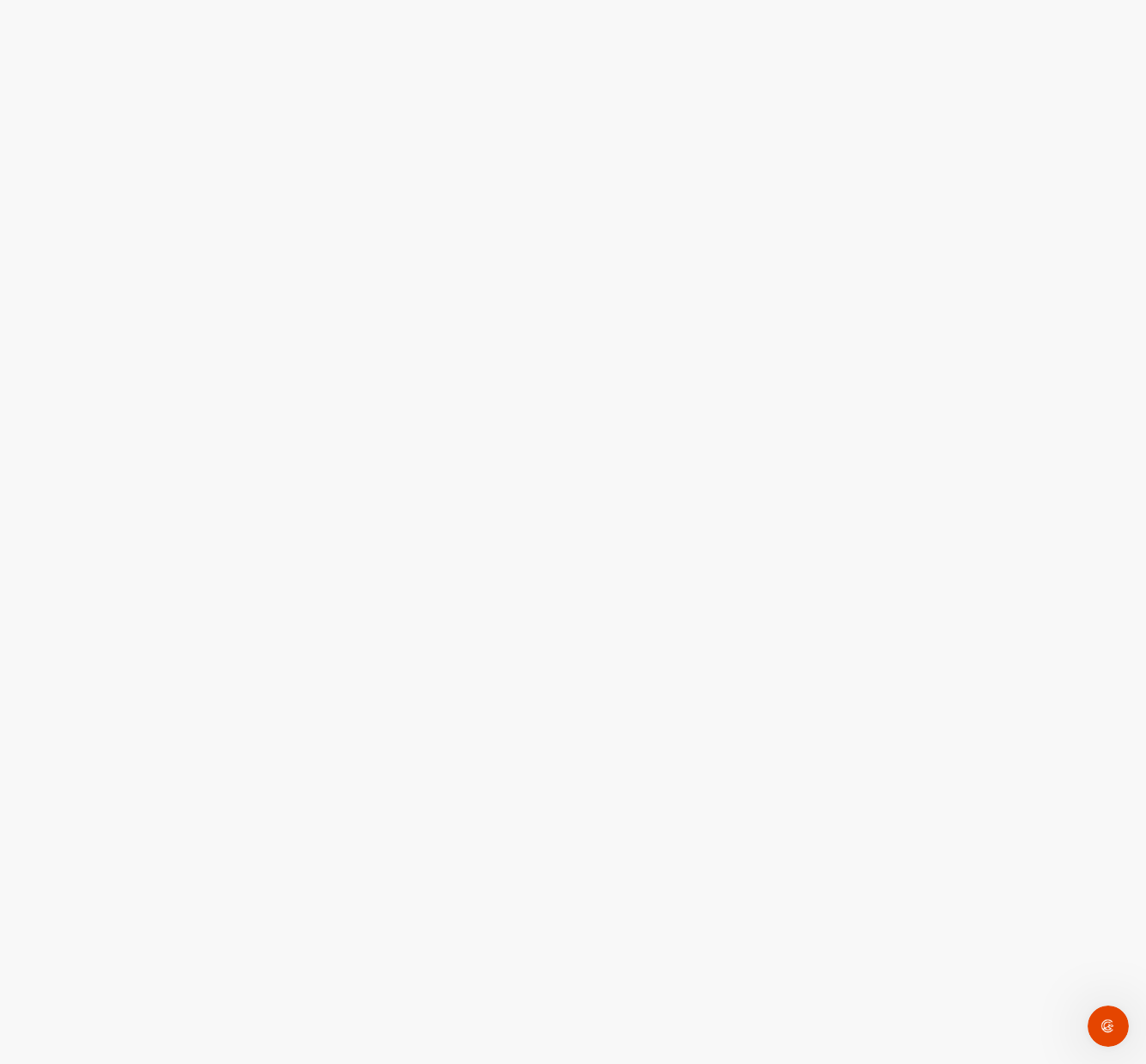
drag, startPoint x: 890, startPoint y: 256, endPoint x: 859, endPoint y: 190, distance: 72.9
click at [890, 254] on div at bounding box center [573, 532] width 1146 height 1064
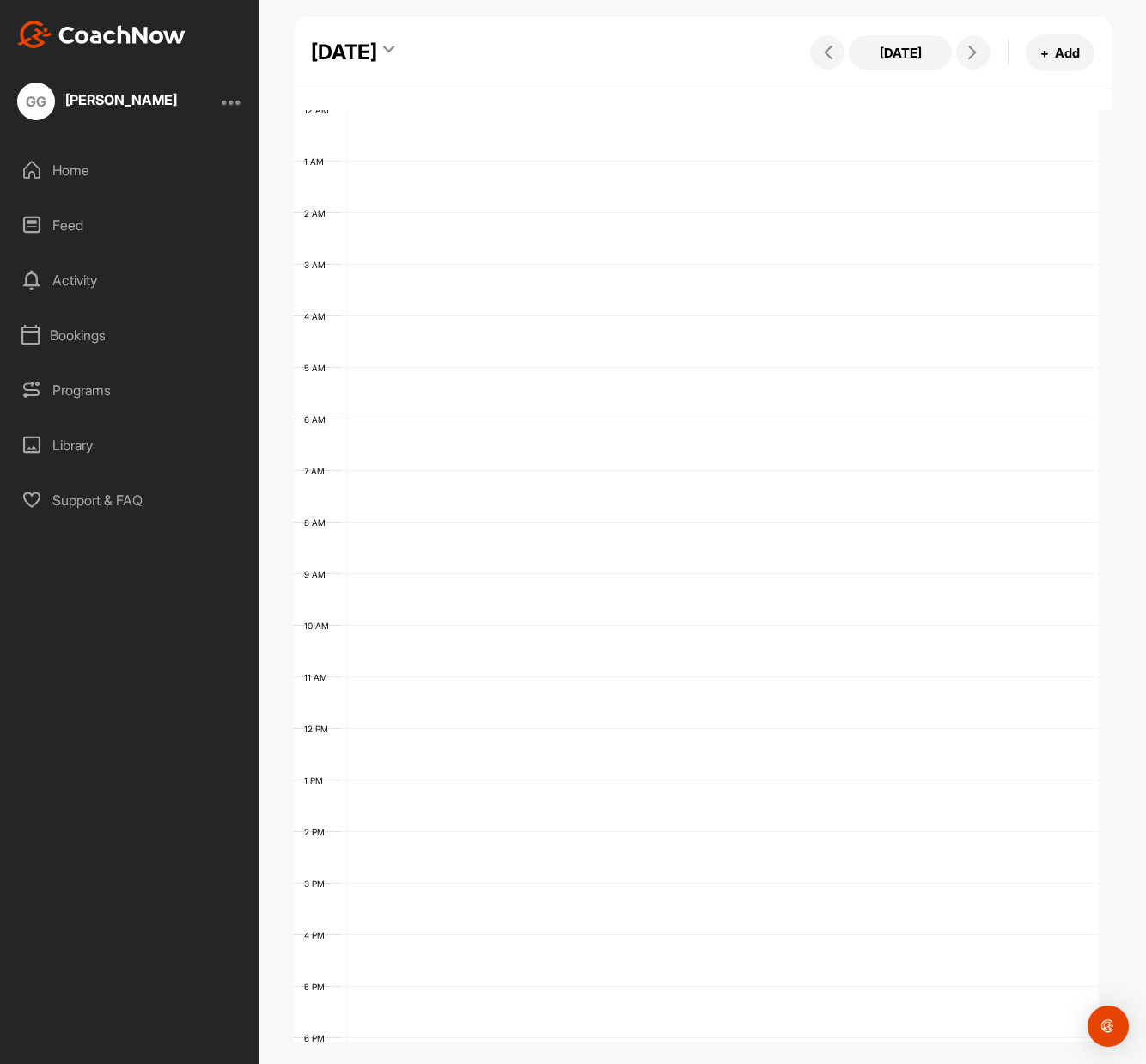
scroll to position [297, 0]
click at [66, 170] on div "Home" at bounding box center [130, 171] width 242 height 43
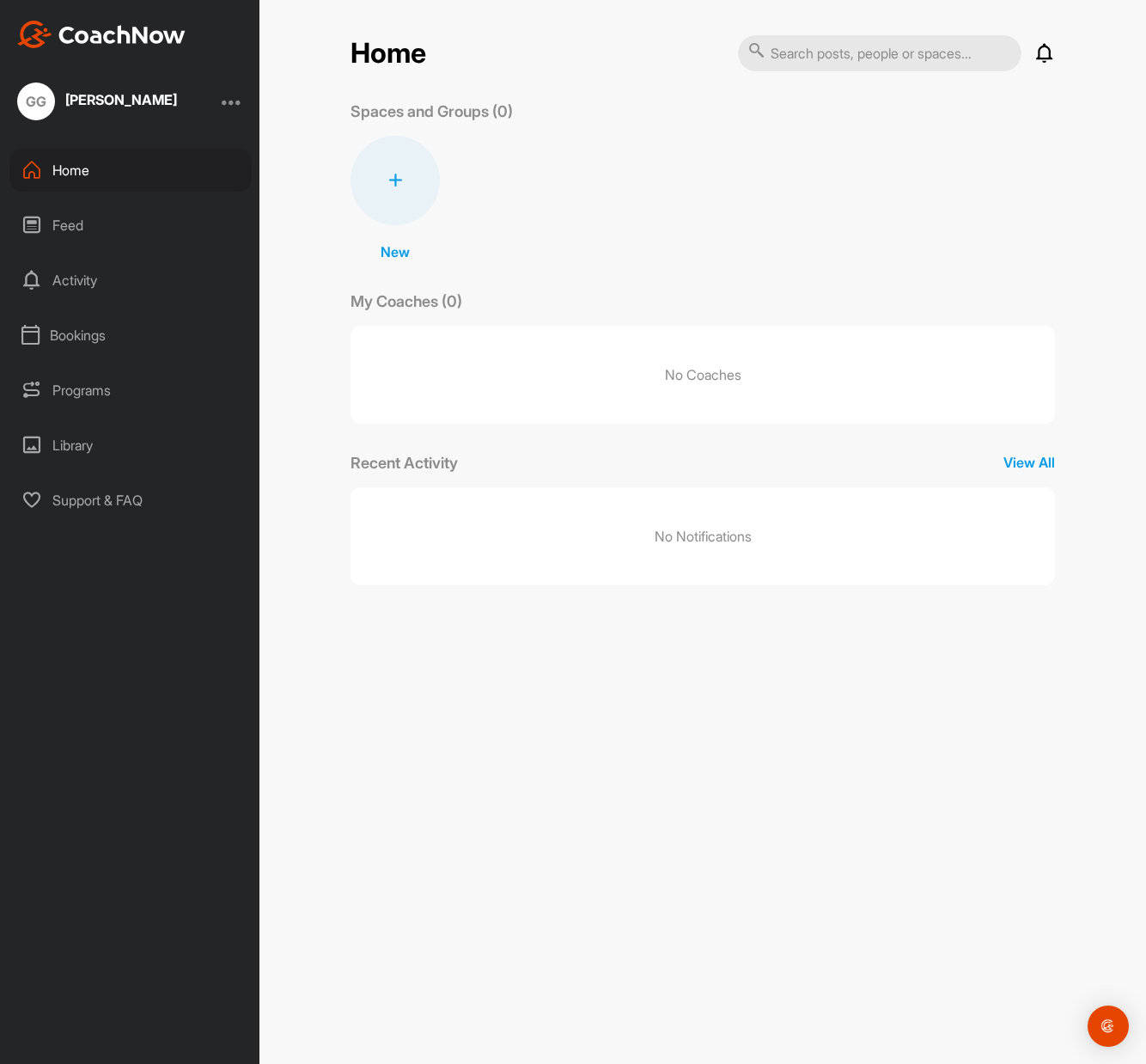
click at [415, 291] on p "My Coaches (0)" at bounding box center [406, 302] width 112 height 23
click at [402, 249] on p "New" at bounding box center [395, 251] width 29 height 21
click at [655, 268] on div "Home Notifications Invitations No Notifications View All Spaces and Groups (0) …" at bounding box center [703, 310] width 704 height 551
click at [88, 340] on div "Bookings" at bounding box center [130, 335] width 242 height 43
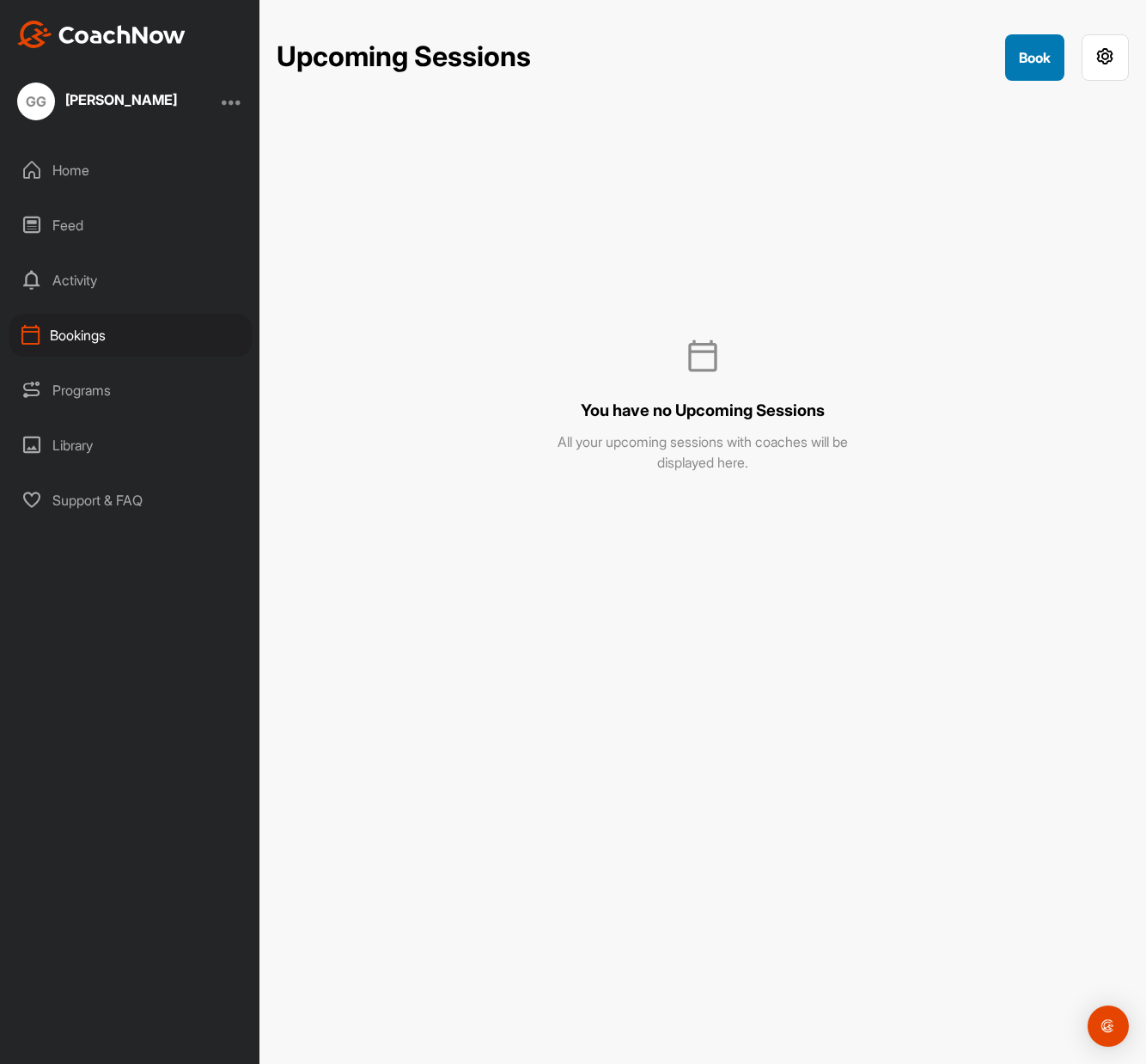
click at [1044, 58] on button "Book" at bounding box center [1035, 57] width 60 height 46
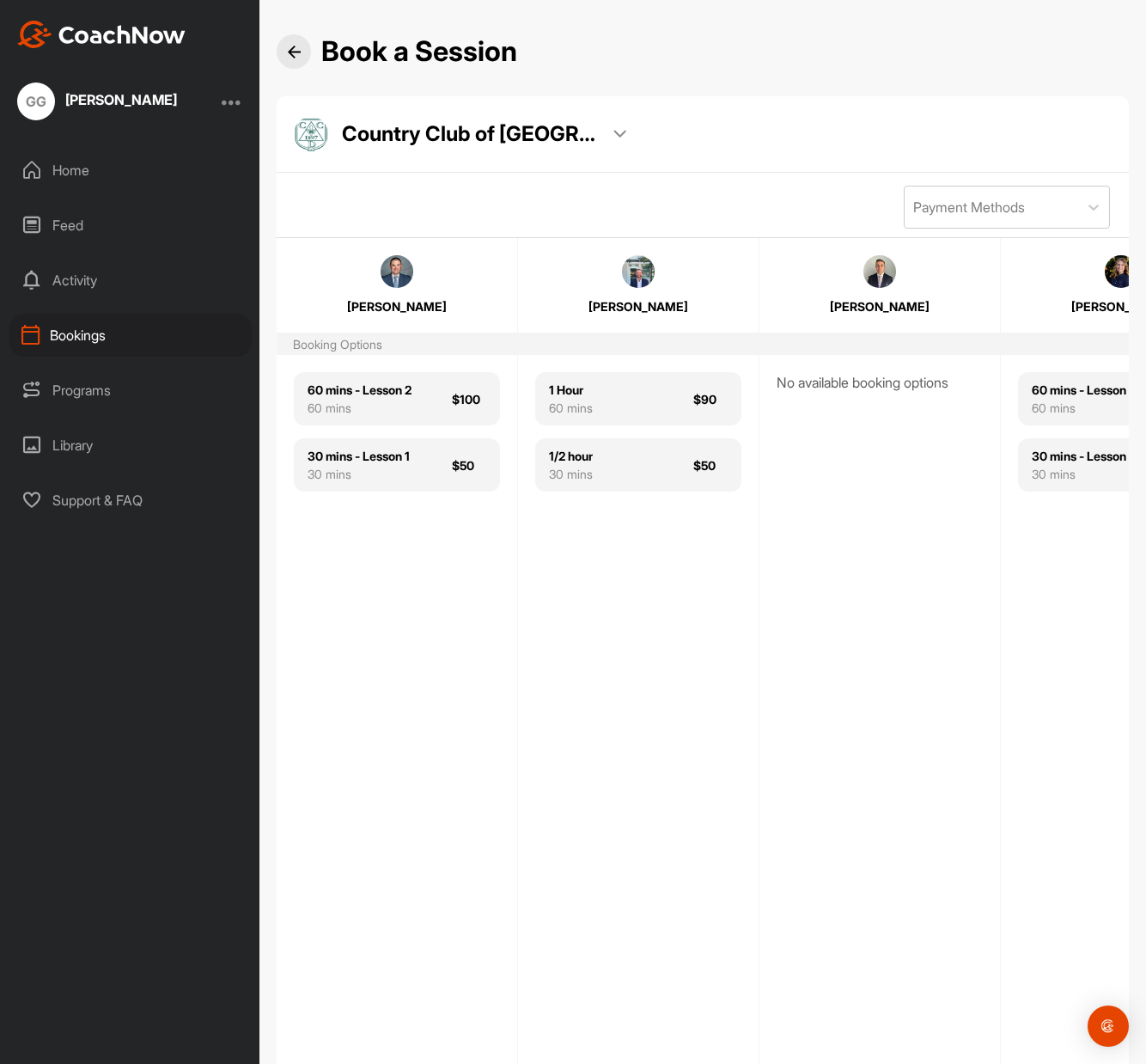
click at [638, 285] on img at bounding box center [638, 272] width 33 height 33
click at [637, 277] on img at bounding box center [638, 272] width 33 height 33
click at [637, 276] on img at bounding box center [638, 272] width 33 height 33
click at [637, 278] on img at bounding box center [638, 272] width 33 height 33
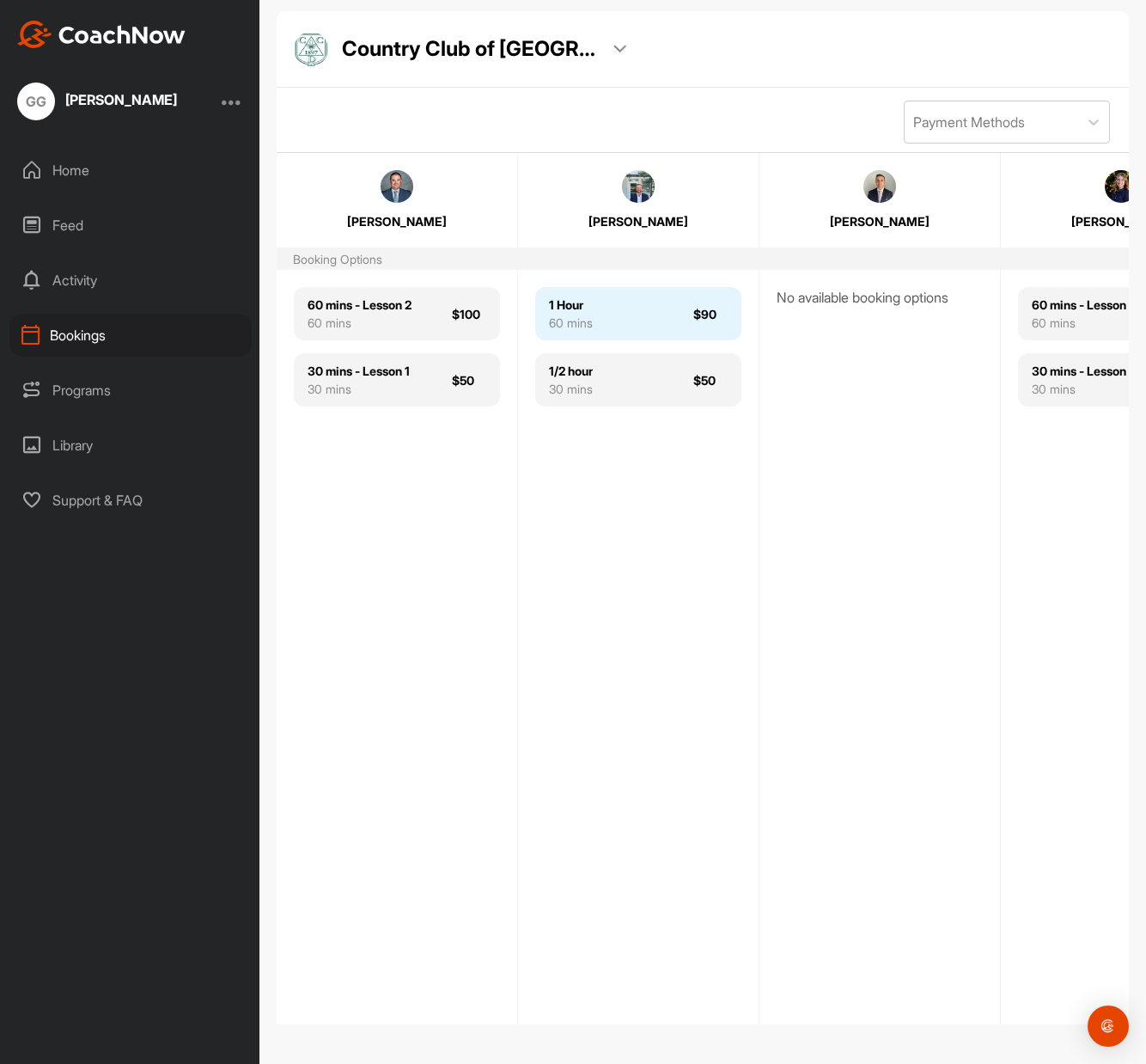
click at [623, 309] on div "1 Hour 60 mins $90" at bounding box center [638, 313] width 206 height 53
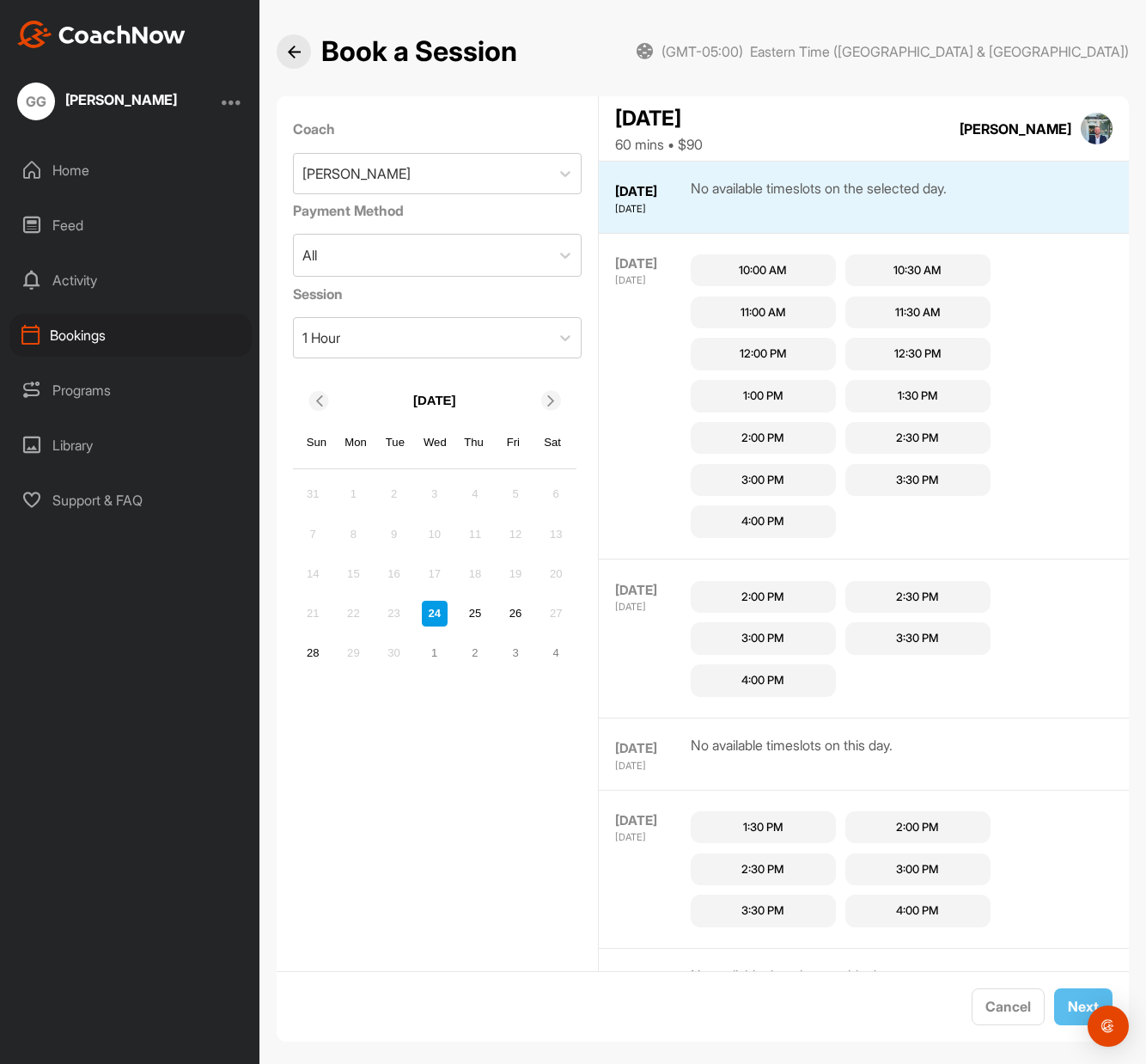
scroll to position [17, 0]
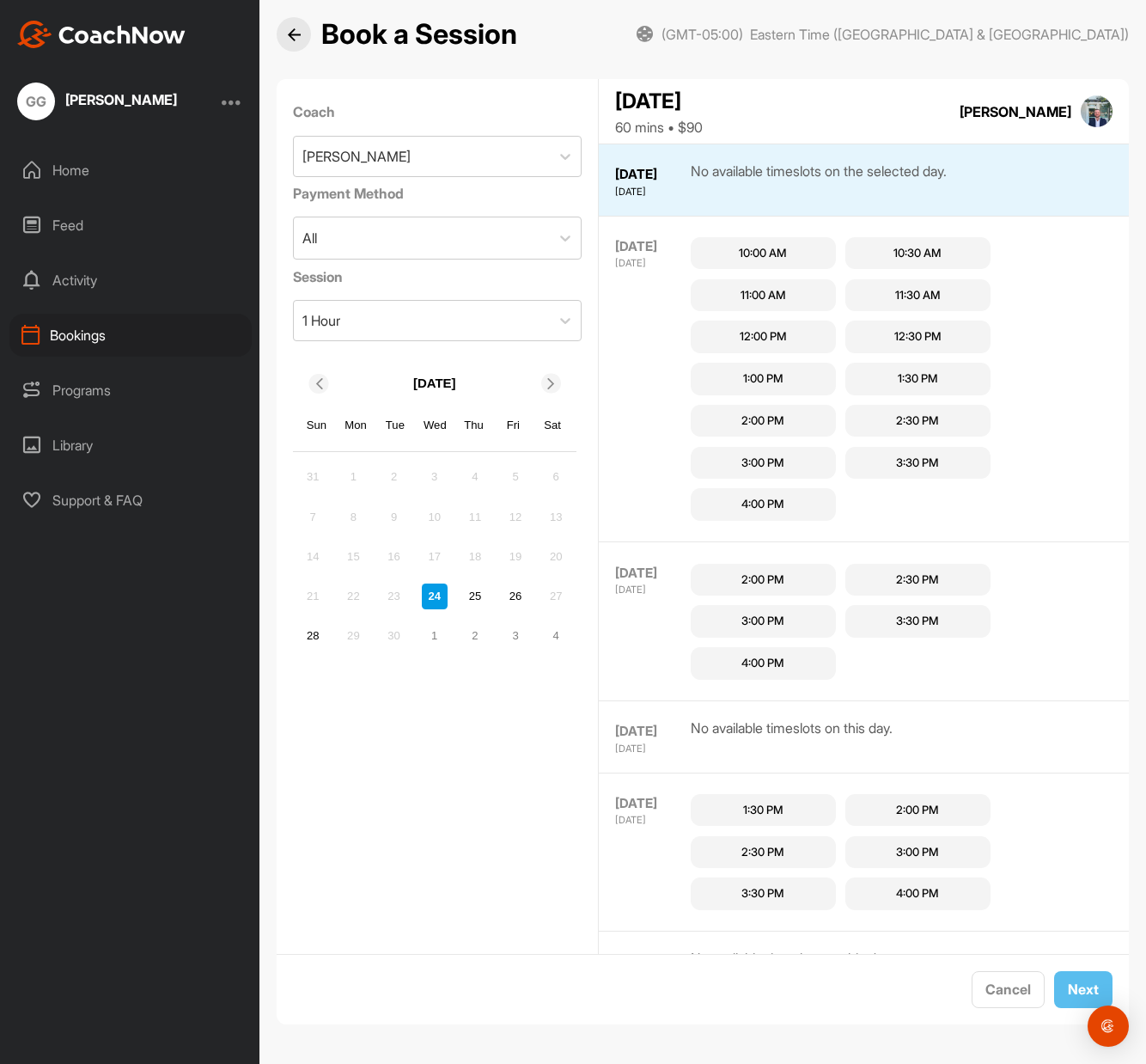
click at [554, 598] on div "27" at bounding box center [555, 596] width 26 height 26
click at [555, 598] on div "27" at bounding box center [555, 596] width 26 height 26
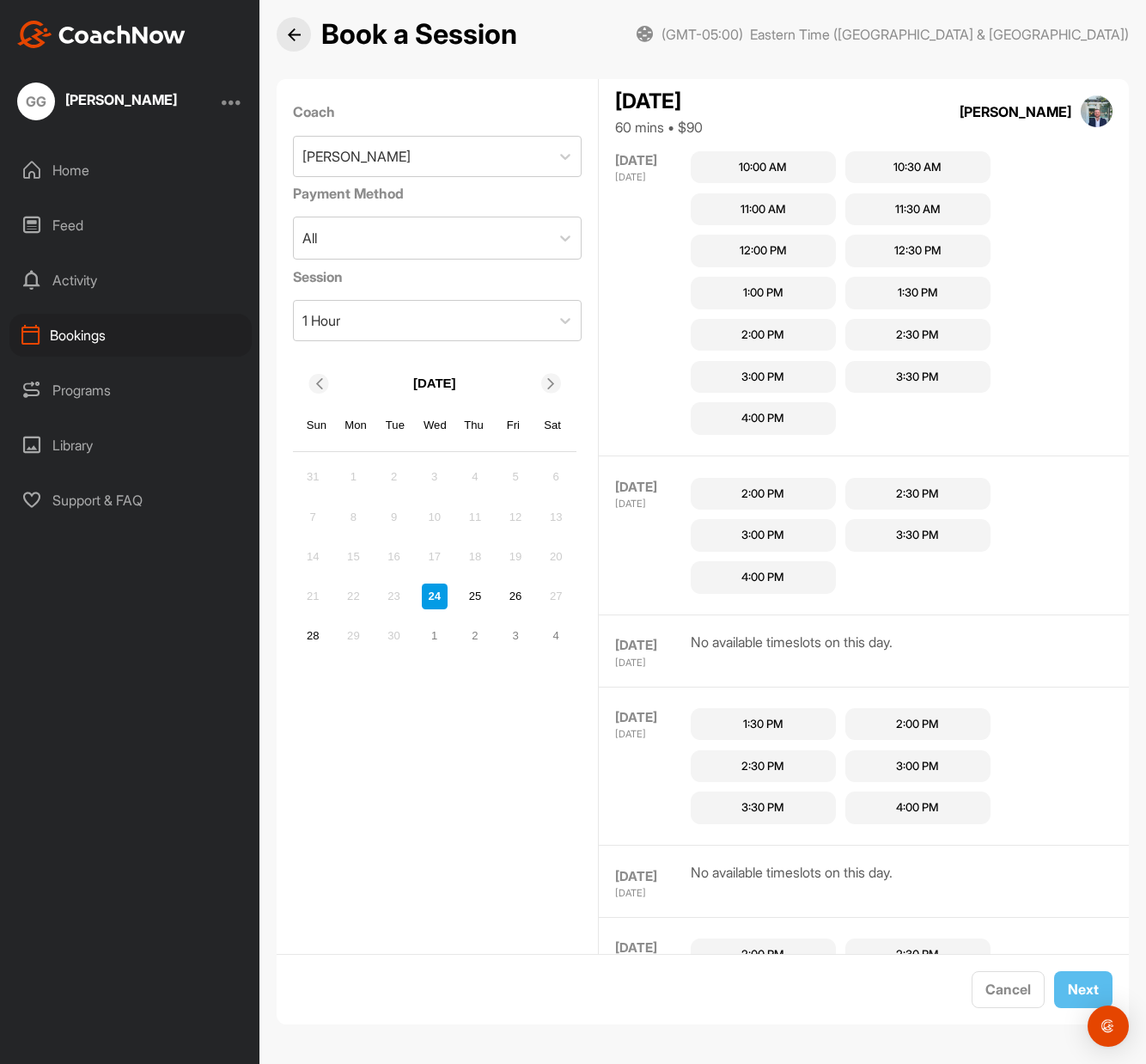
click at [757, 764] on div "2:30 PM" at bounding box center [763, 766] width 43 height 17
click at [1067, 986] on span "Next" at bounding box center [1083, 988] width 31 height 17
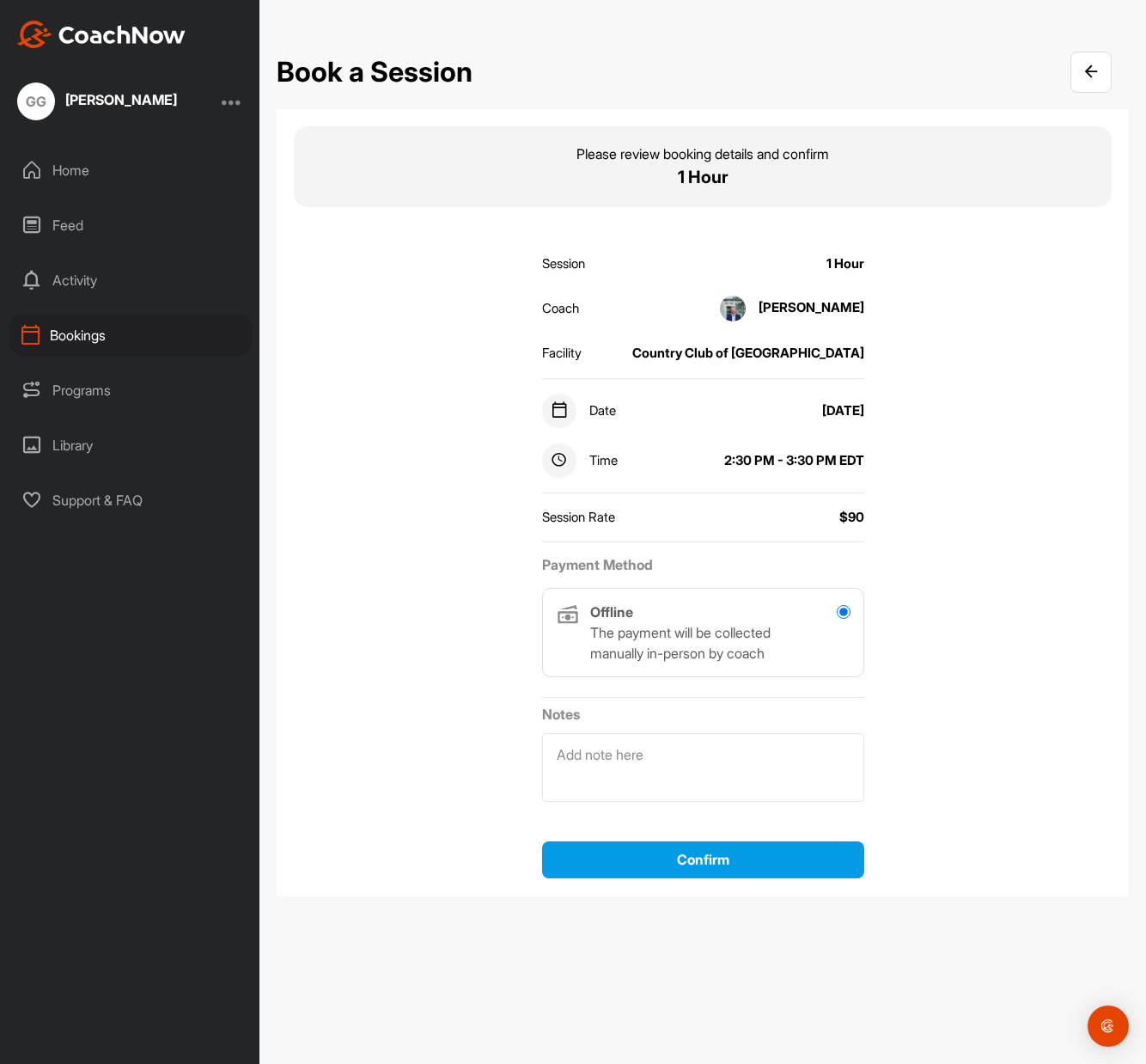
click at [1013, 555] on div "Session 1 Hour Coach [PERSON_NAME] Facility Country Club of [GEOGRAPHIC_DATA] D…" at bounding box center [703, 524] width 818 height 583
click at [699, 531] on div "Session Rate $90" at bounding box center [703, 518] width 322 height 35
click at [600, 528] on div "Session Rate $90" at bounding box center [703, 518] width 322 height 35
click at [423, 484] on div "Session 1 Hour Coach [PERSON_NAME] Facility Country Club of [GEOGRAPHIC_DATA] D…" at bounding box center [703, 524] width 818 height 583
click at [72, 331] on div "Bookings" at bounding box center [130, 335] width 242 height 43
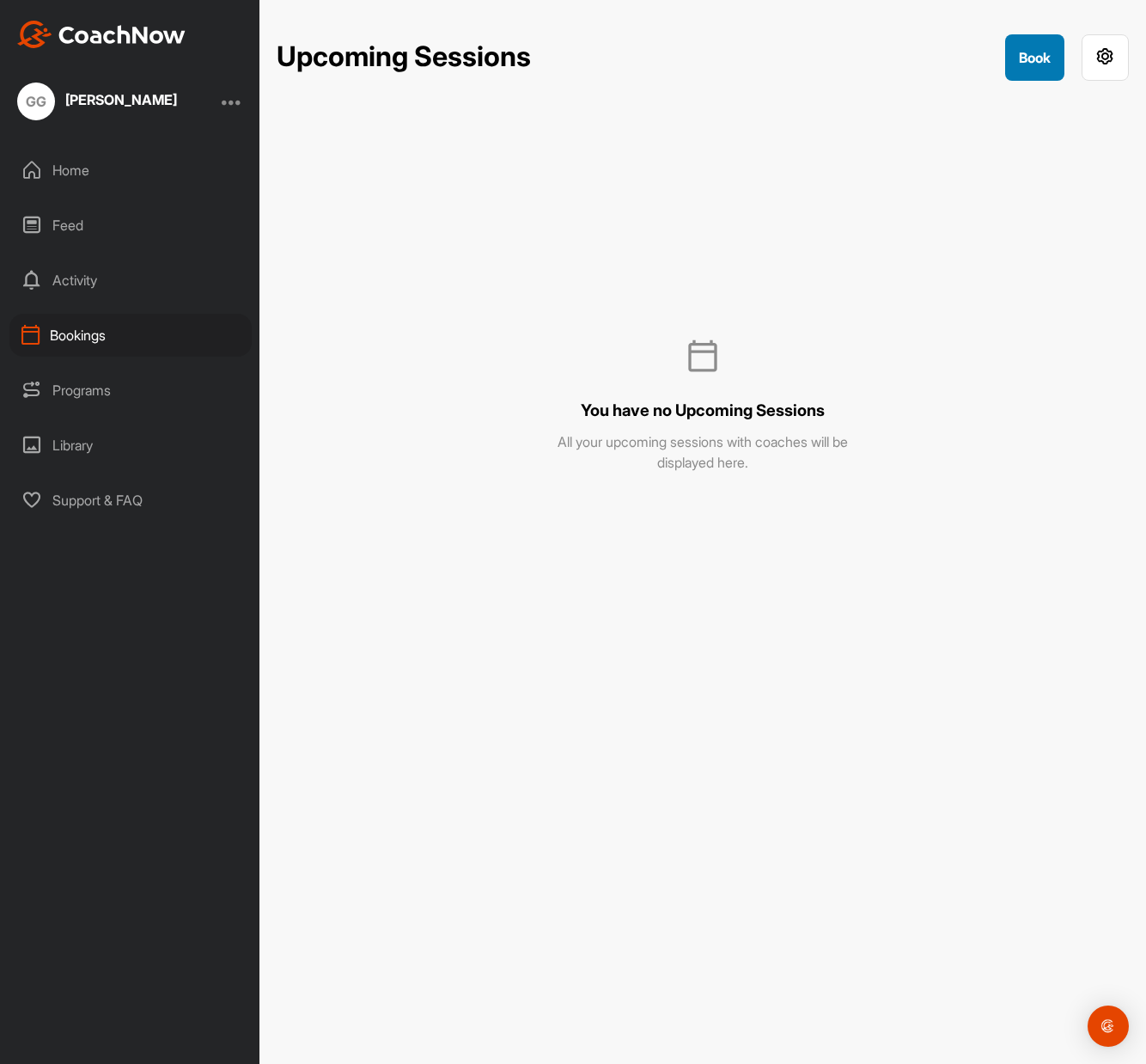
click at [1028, 61] on button "Book" at bounding box center [1035, 57] width 60 height 46
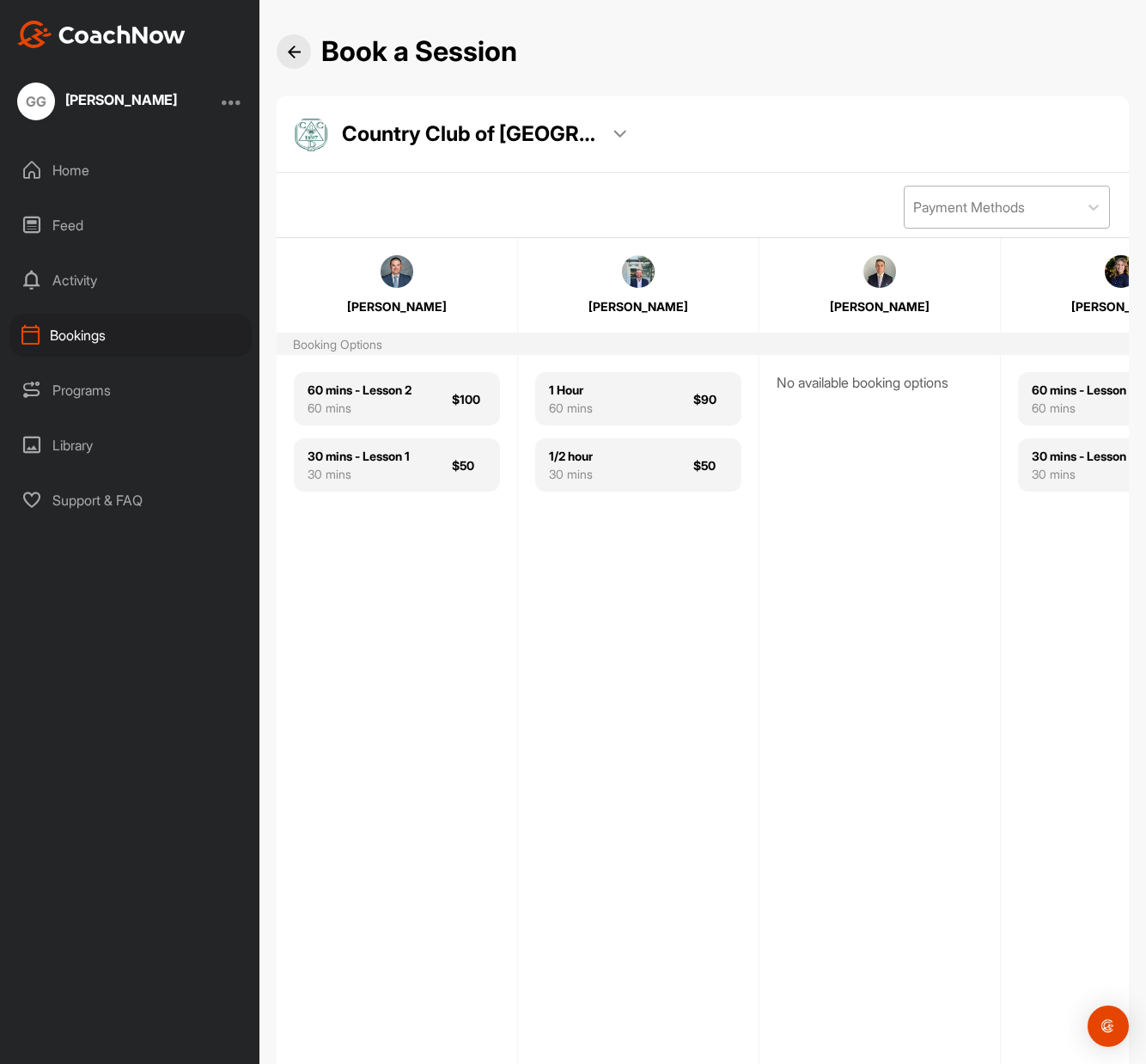
click at [978, 201] on div "Payment Methods" at bounding box center [969, 207] width 112 height 21
click at [608, 209] on div "0 results available. Select is focused , press Down to open the menu, Payment M…" at bounding box center [703, 200] width 853 height 54
click at [572, 121] on div "Country Club of [GEOGRAPHIC_DATA]" at bounding box center [460, 134] width 332 height 34
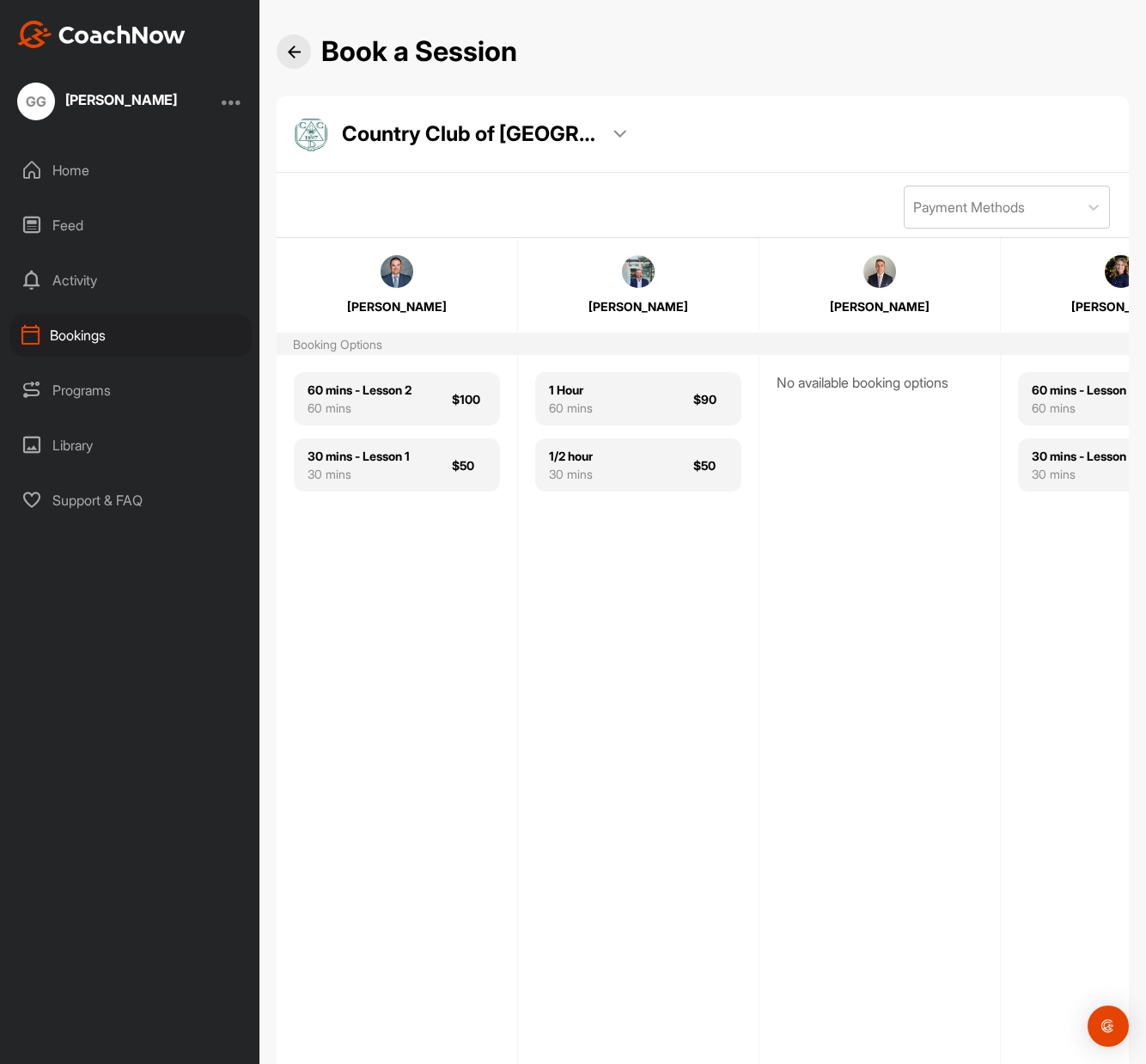
click at [540, 623] on div "1 Hour 60 mins $90 1/2 hour 30 mins $50" at bounding box center [638, 732] width 240 height 754
click at [395, 591] on div "60 mins - Lesson 2 60 mins $100 30 mins - Lesson 1 30 mins $50" at bounding box center [396, 732] width 240 height 754
click at [664, 399] on div "1 Hour 60 mins $90" at bounding box center [638, 398] width 206 height 53
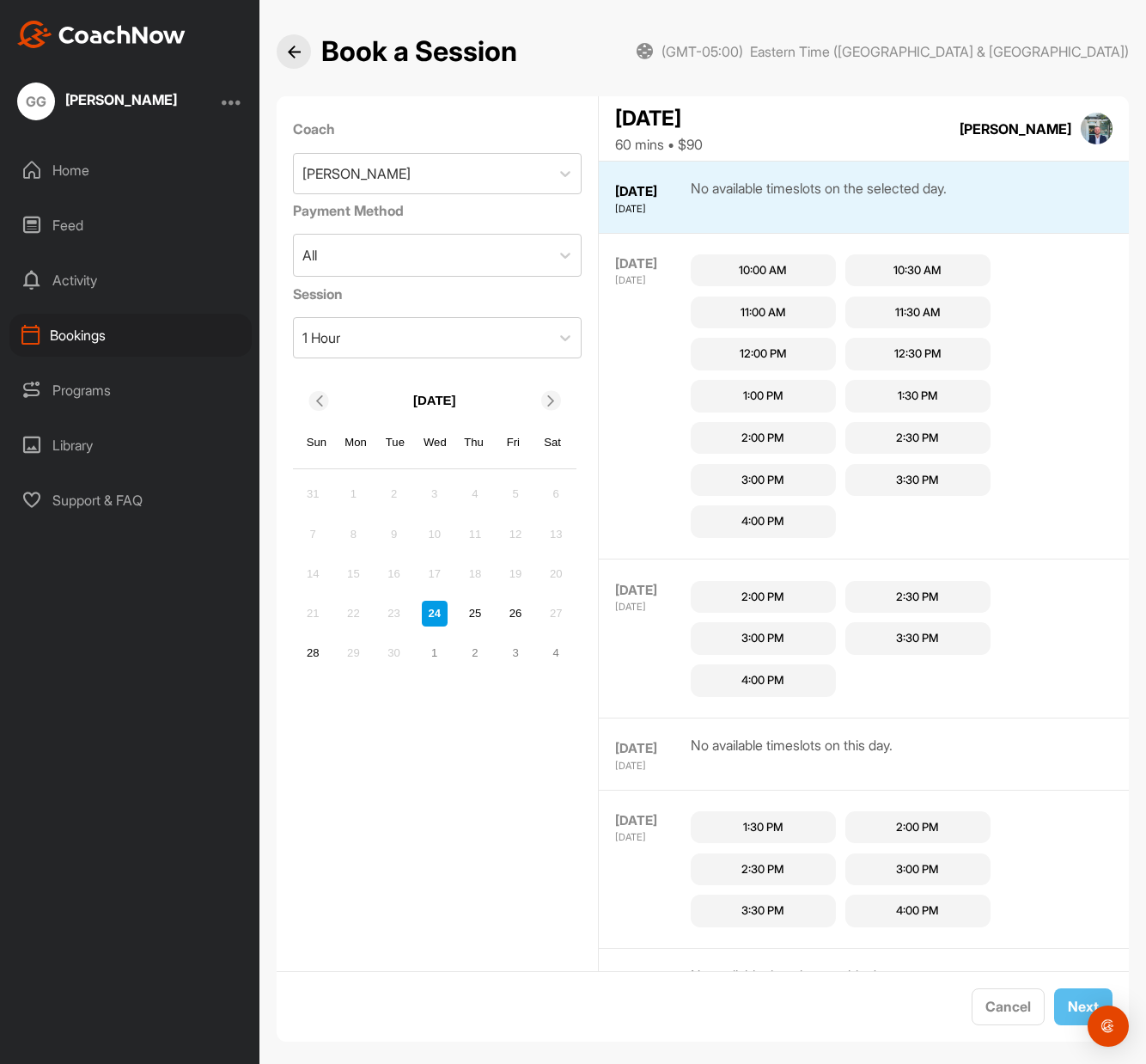
scroll to position [17, 0]
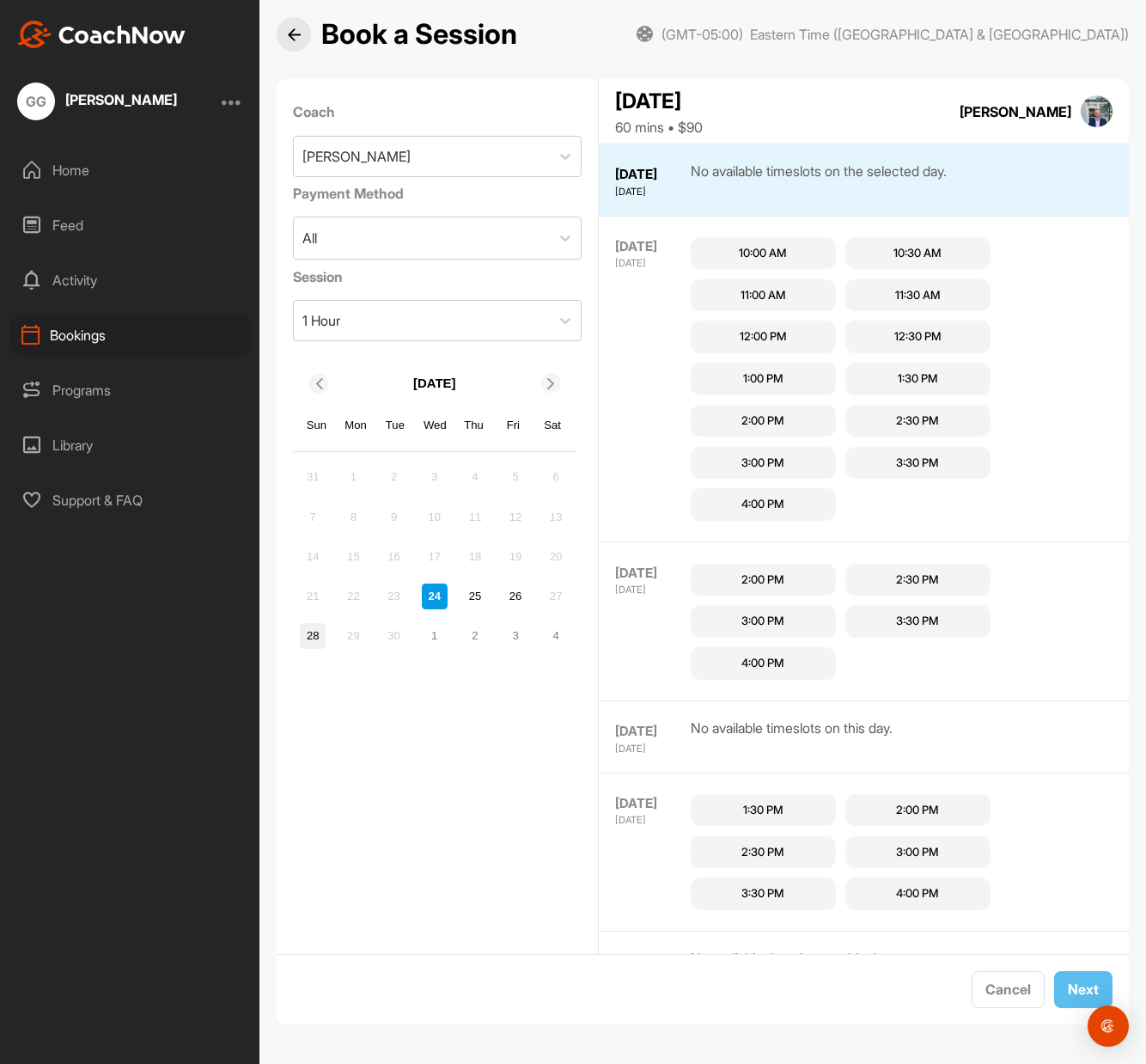
click at [308, 639] on div "28" at bounding box center [312, 636] width 26 height 26
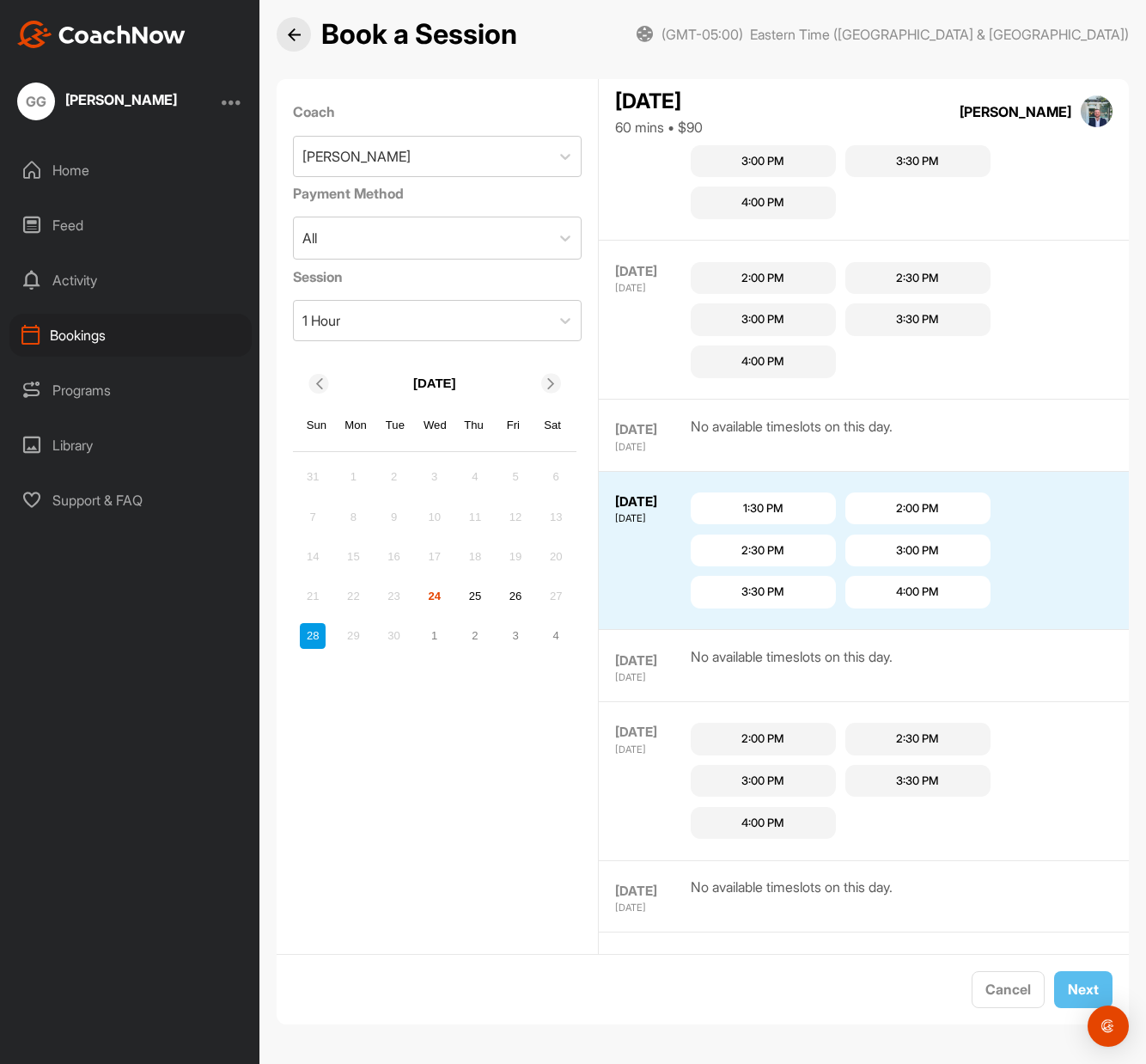
scroll to position [285, 0]
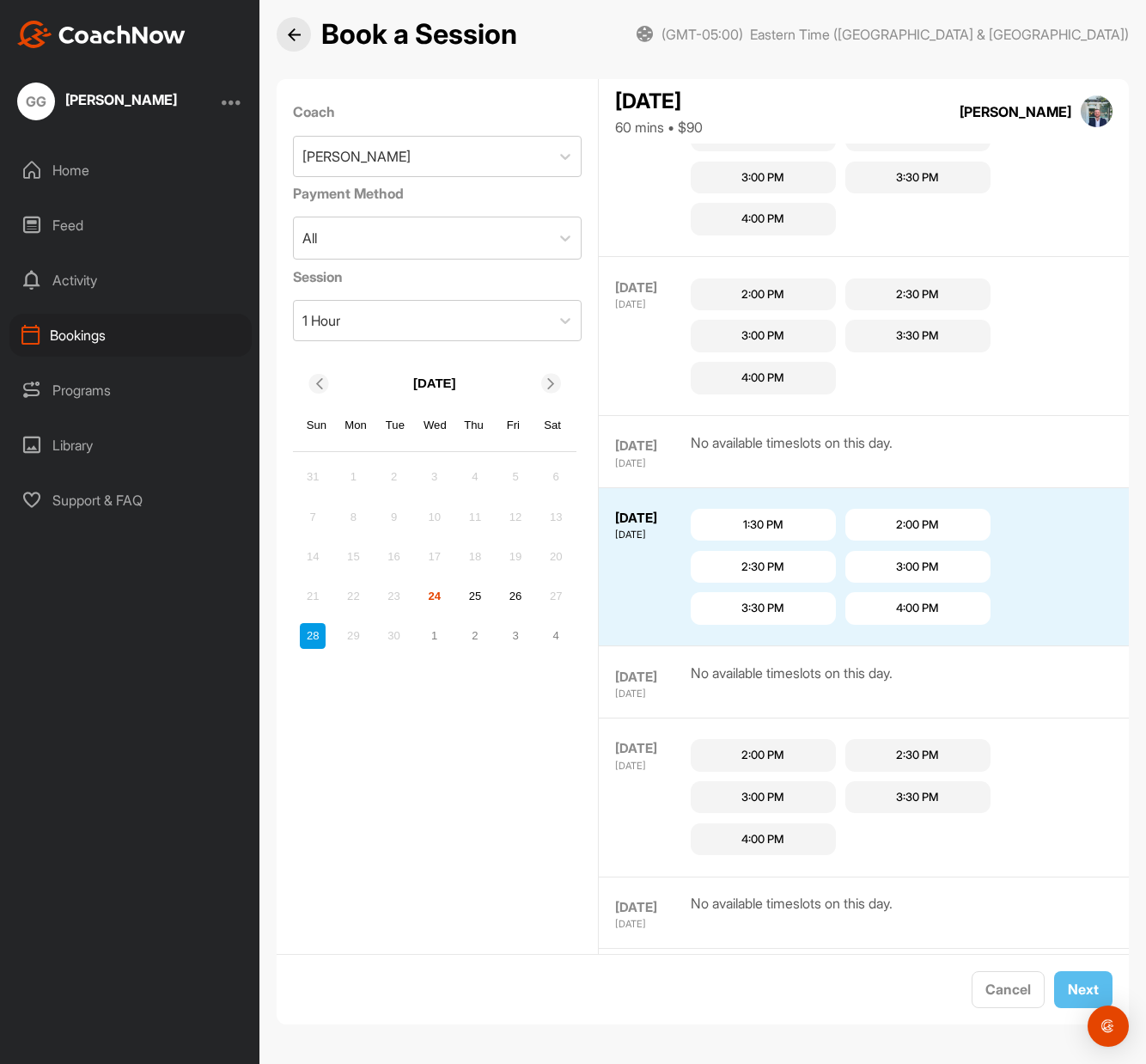
click at [906, 569] on div "3:00 PM" at bounding box center [918, 566] width 43 height 17
click at [1067, 987] on span "Next" at bounding box center [1083, 988] width 31 height 17
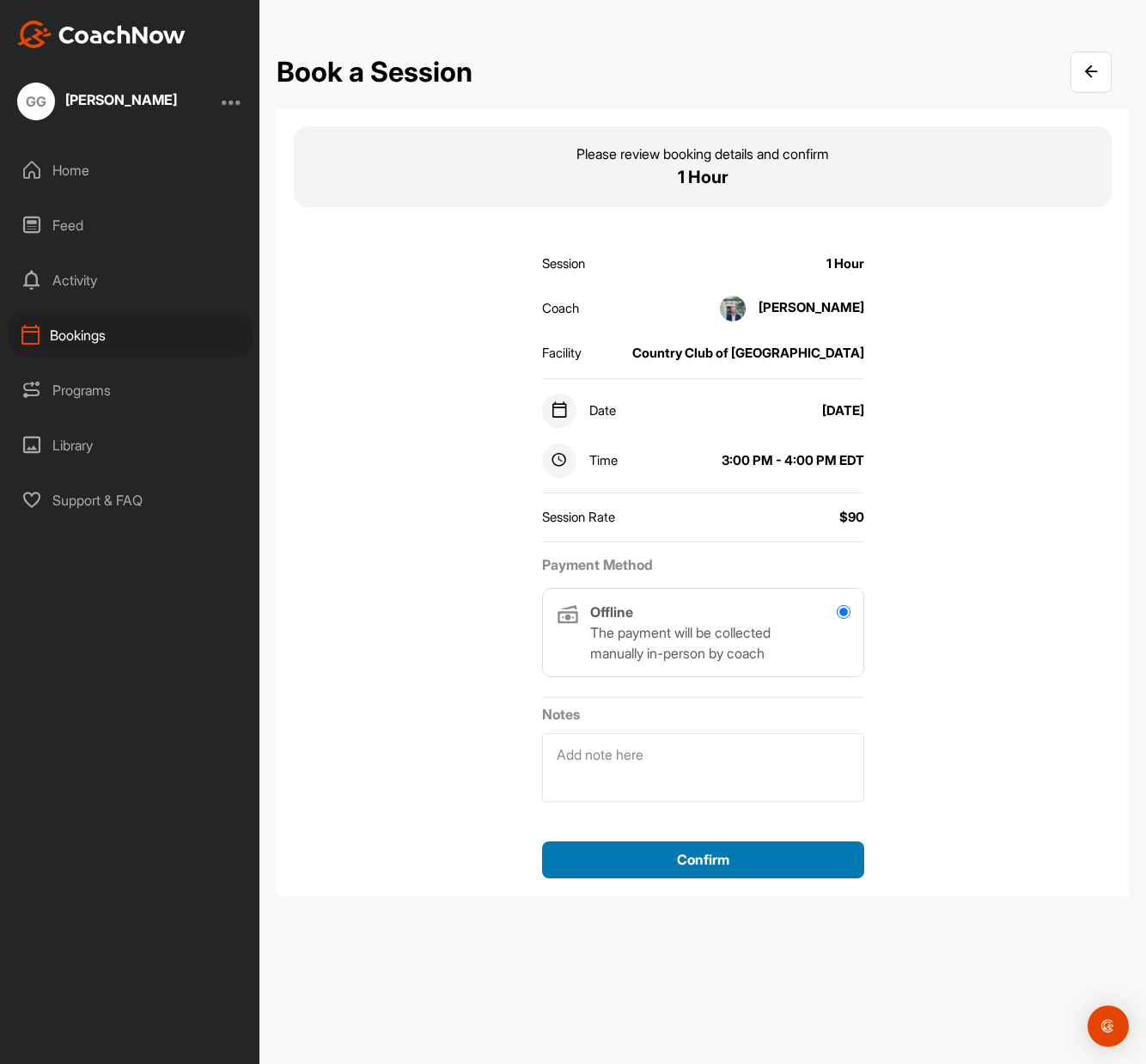
click at [682, 854] on span "Confirm" at bounding box center [703, 859] width 52 height 17
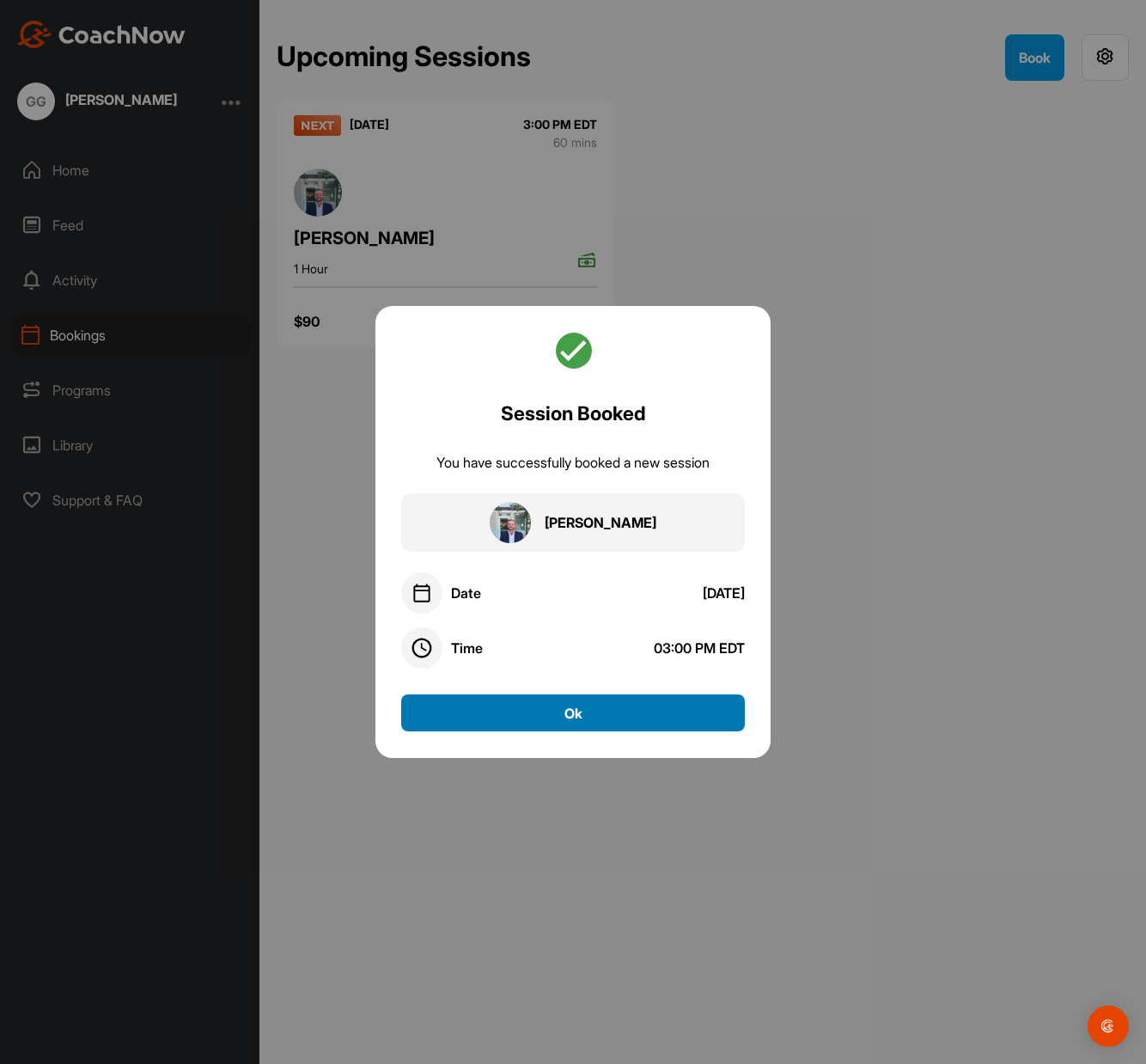
click at [634, 710] on button "Ok" at bounding box center [573, 713] width 343 height 37
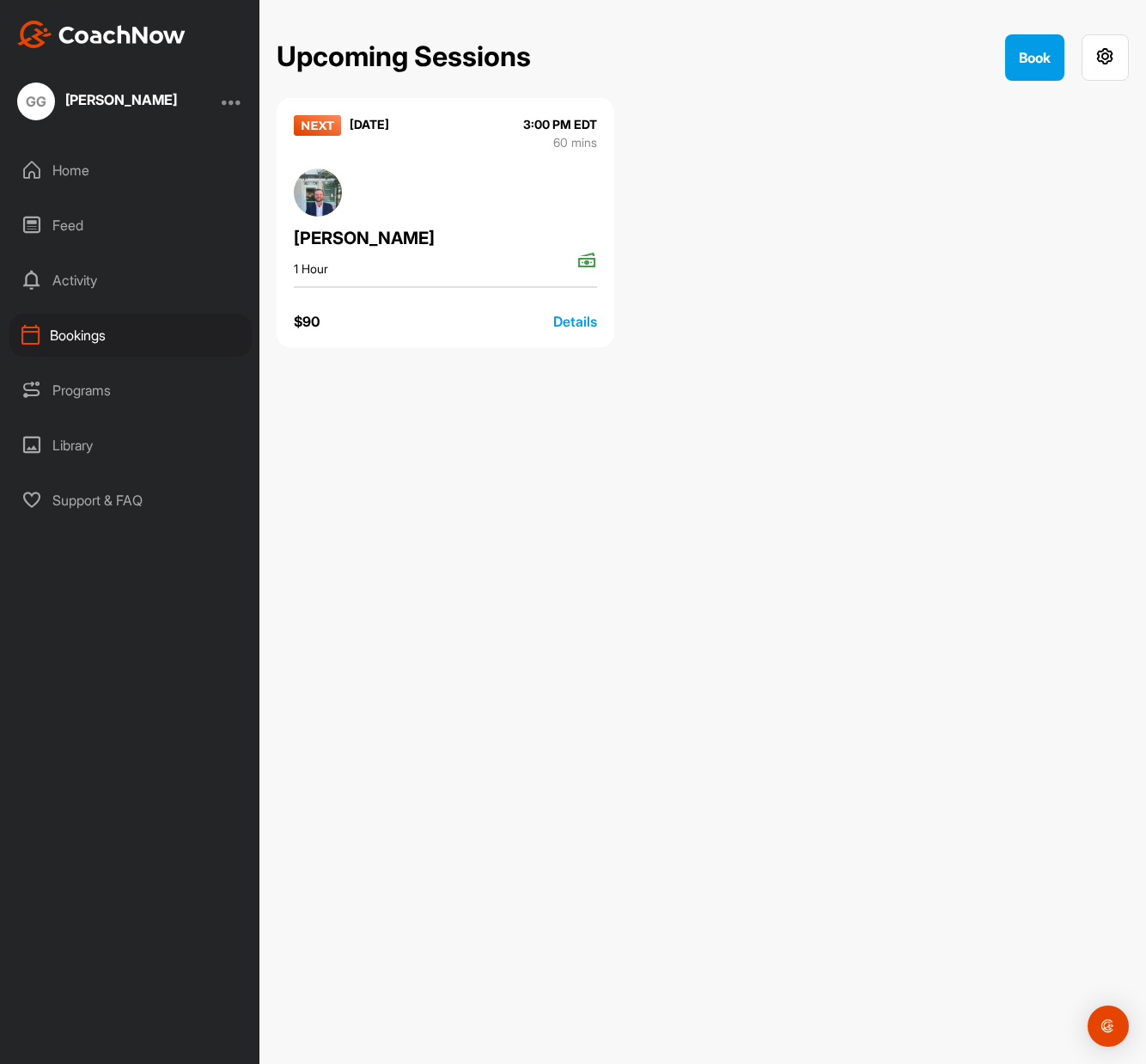
click at [860, 507] on div "Upcoming Sessions Book [DATE] 3:00 PM EDT 60 mins [PERSON_NAME] 1 Hour $ 90 Det…" at bounding box center [703, 532] width 887 height 1064
